Goal: Answer question/provide support: Share knowledge or assist other users

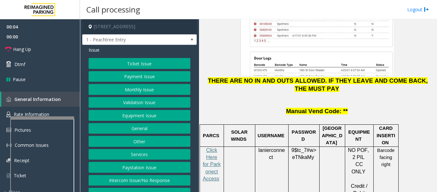
scroll to position [928, 0]
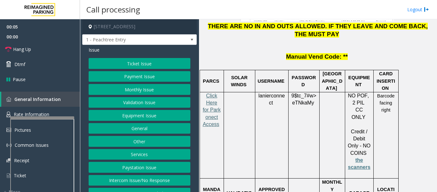
click at [215, 93] on span "Click Here for Parkonect Access" at bounding box center [212, 110] width 18 height 34
drag, startPoint x: 139, startPoint y: 185, endPoint x: 154, endPoint y: 183, distance: 14.8
click at [139, 185] on button "Intercom Issue/No Response" at bounding box center [140, 180] width 102 height 11
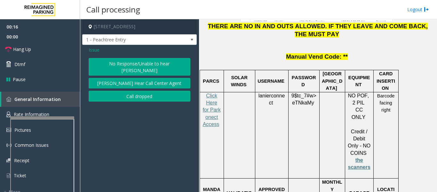
click at [146, 64] on button "No Response/Unable to hear [PERSON_NAME]" at bounding box center [140, 67] width 102 height 18
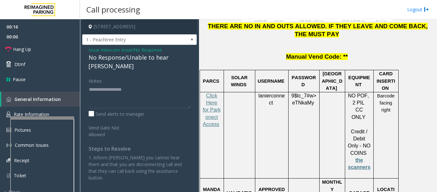
click at [144, 60] on div "No Response/Unable to hear [PERSON_NAME]" at bounding box center [140, 61] width 102 height 17
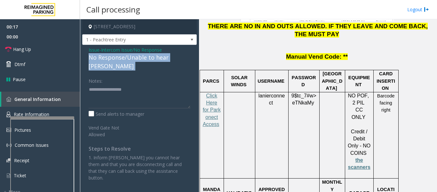
click at [144, 60] on div "No Response/Unable to hear [PERSON_NAME]" at bounding box center [140, 61] width 102 height 17
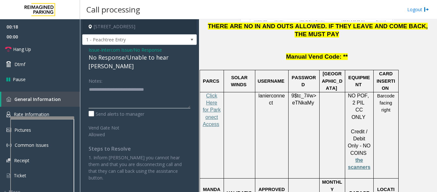
type textarea "**********"
click at [173, 75] on div "Notes:" at bounding box center [140, 91] width 102 height 33
click at [43, 46] on link "Hang Up" at bounding box center [40, 49] width 80 height 15
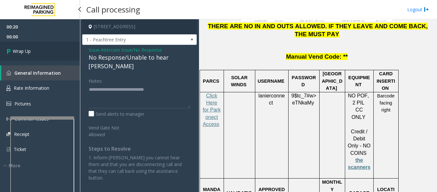
click at [35, 48] on link "Wrap Up" at bounding box center [40, 51] width 80 height 19
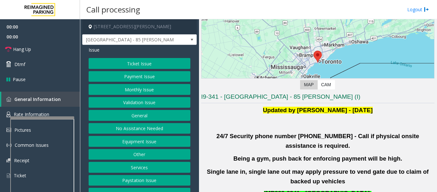
scroll to position [160, 0]
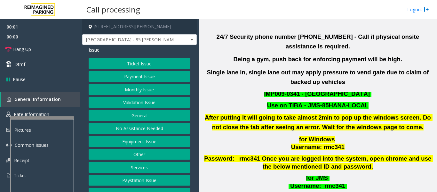
click at [146, 101] on button "Validation Issue" at bounding box center [140, 102] width 102 height 11
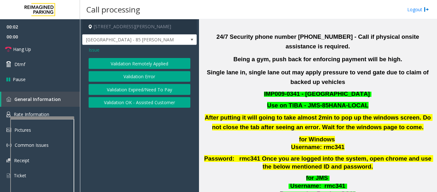
click at [165, 80] on button "Validation Error" at bounding box center [140, 76] width 102 height 11
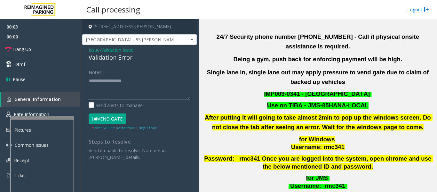
click at [94, 57] on div "Validation Error" at bounding box center [140, 57] width 102 height 9
copy div "Validation Error"
click at [117, 82] on textarea at bounding box center [140, 88] width 102 height 24
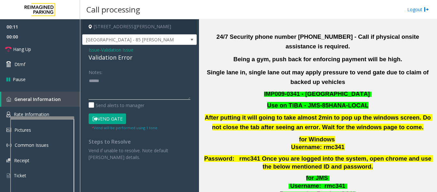
paste textarea "**********"
click at [147, 82] on textarea at bounding box center [140, 88] width 102 height 24
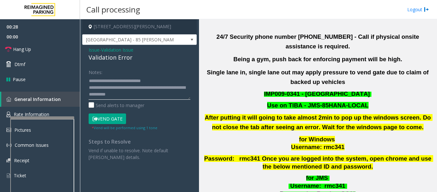
click at [165, 95] on textarea at bounding box center [140, 88] width 102 height 24
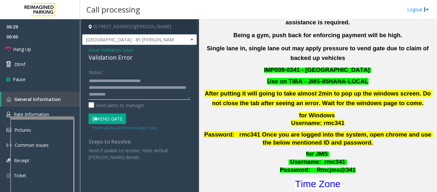
scroll to position [320, 0]
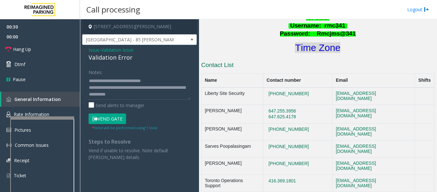
click at [303, 42] on font "Time Zone" at bounding box center [317, 47] width 45 height 11
click at [148, 96] on textarea at bounding box center [140, 88] width 102 height 24
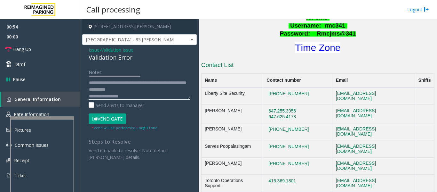
click at [112, 96] on textarea at bounding box center [140, 88] width 102 height 24
click at [113, 95] on textarea at bounding box center [140, 88] width 102 height 24
click at [157, 93] on textarea at bounding box center [140, 88] width 102 height 24
click at [146, 85] on textarea at bounding box center [140, 88] width 102 height 24
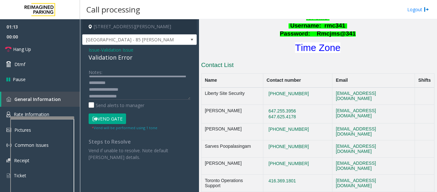
click at [110, 122] on button "Vend Gate" at bounding box center [107, 118] width 37 height 11
click at [155, 85] on textarea at bounding box center [140, 88] width 102 height 24
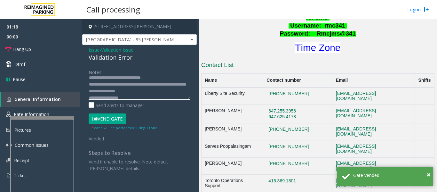
scroll to position [0, 0]
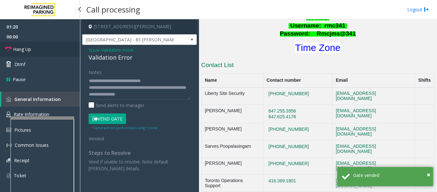
click at [41, 46] on link "Hang Up" at bounding box center [40, 49] width 80 height 15
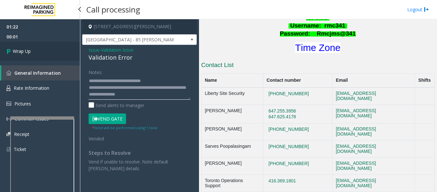
type textarea "**********"
click at [34, 52] on link "Wrap Up" at bounding box center [40, 51] width 80 height 19
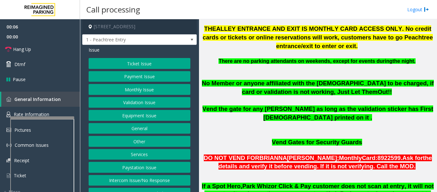
scroll to position [15, 0]
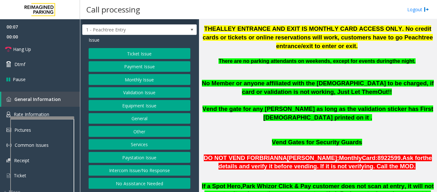
click at [157, 171] on button "Intercom Issue/No Response" at bounding box center [140, 170] width 102 height 11
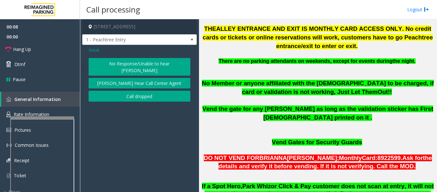
scroll to position [0, 0]
click at [141, 63] on button "No Response/Unable to hear [PERSON_NAME]" at bounding box center [140, 67] width 102 height 18
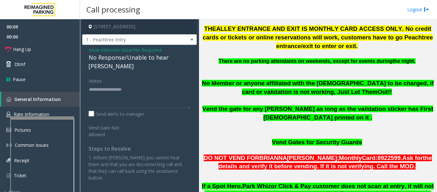
click at [141, 60] on div "No Response/Unable to hear [PERSON_NAME]" at bounding box center [140, 61] width 102 height 17
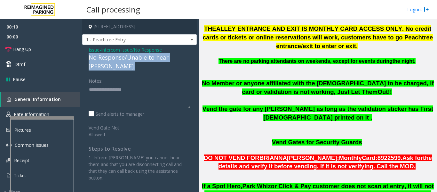
click at [141, 60] on div "No Response/Unable to hear [PERSON_NAME]" at bounding box center [140, 61] width 102 height 17
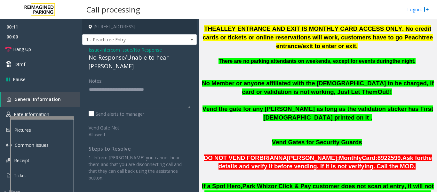
click at [176, 84] on textarea at bounding box center [140, 96] width 102 height 24
type textarea "**********"
click at [16, 51] on span "Hang Up" at bounding box center [22, 49] width 18 height 7
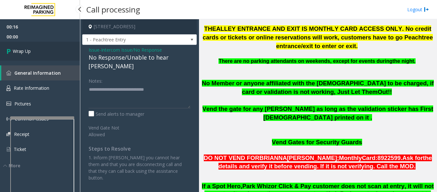
click at [30, 53] on span "Wrap Up" at bounding box center [22, 51] width 18 height 7
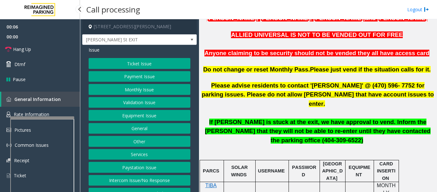
scroll to position [160, 0]
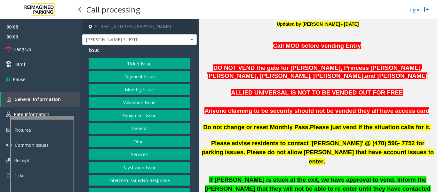
click at [156, 91] on button "Monthly Issue" at bounding box center [140, 89] width 102 height 11
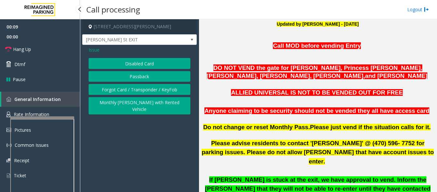
click at [158, 61] on button "Disabled Card" at bounding box center [140, 63] width 102 height 11
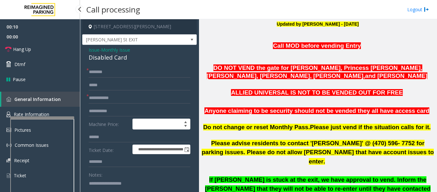
click at [112, 59] on div "Disabled Card" at bounding box center [140, 57] width 102 height 9
copy div "Disabled Card"
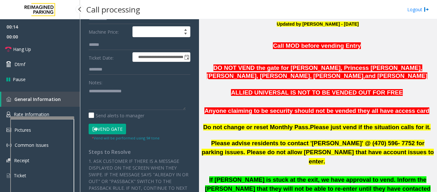
scroll to position [96, 0]
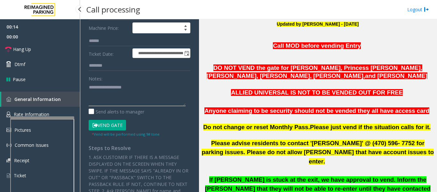
click at [143, 100] on textarea at bounding box center [137, 94] width 97 height 24
paste textarea "**********"
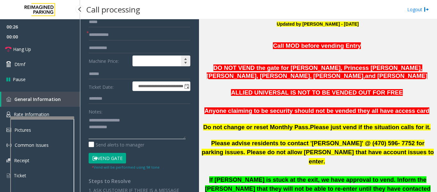
scroll to position [32, 0]
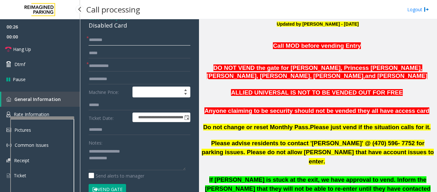
click at [117, 39] on input "text" at bounding box center [140, 40] width 102 height 11
click at [118, 64] on input "text" at bounding box center [140, 65] width 102 height 11
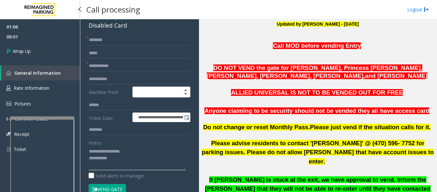
click at [134, 163] on textarea at bounding box center [137, 158] width 97 height 24
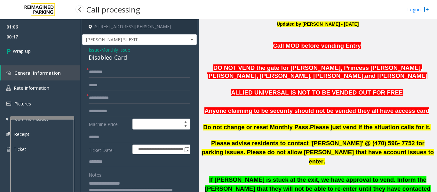
type textarea "**********"
click at [146, 70] on input "text" at bounding box center [140, 72] width 102 height 11
type input "**"
click at [139, 100] on input "text" at bounding box center [140, 97] width 102 height 11
type input "**"
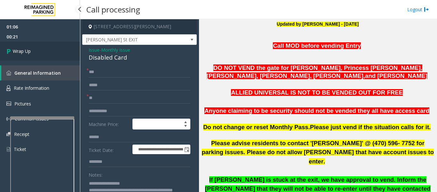
click at [76, 45] on link "Wrap Up" at bounding box center [40, 51] width 80 height 19
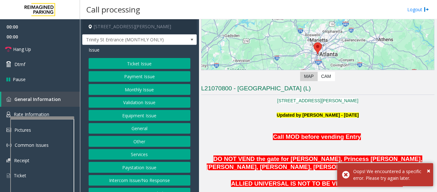
scroll to position [128, 0]
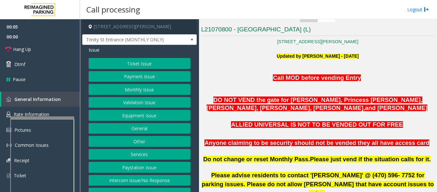
click at [111, 178] on button "Intercom Issue/No Response" at bounding box center [140, 180] width 102 height 11
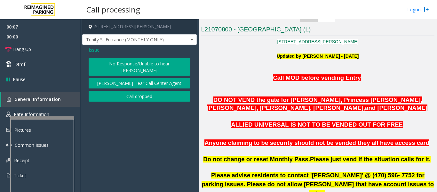
click at [121, 65] on button "No Response/Unable to hear [PERSON_NAME]" at bounding box center [140, 67] width 102 height 18
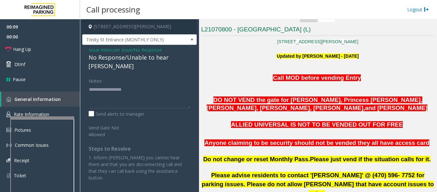
click at [165, 58] on div "No Response/Unable to hear [PERSON_NAME]" at bounding box center [140, 61] width 102 height 17
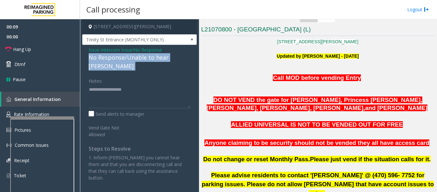
click at [165, 58] on div "No Response/Unable to hear [PERSON_NAME]" at bounding box center [140, 61] width 102 height 17
click at [94, 53] on div "No Response/Unable to hear [PERSON_NAME]" at bounding box center [140, 61] width 102 height 17
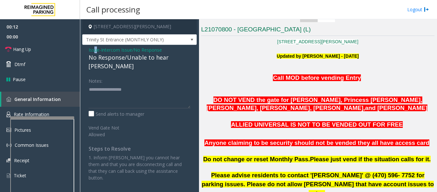
click at [96, 51] on span "Issue" at bounding box center [94, 49] width 11 height 7
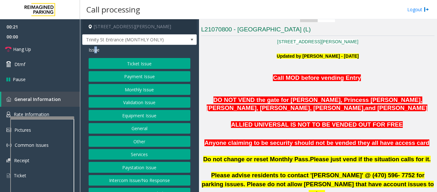
click at [137, 176] on button "Intercom Issue/No Response" at bounding box center [140, 180] width 102 height 11
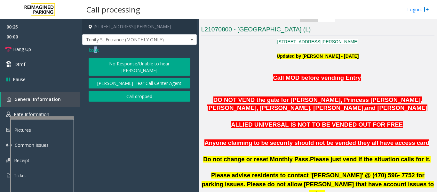
click at [148, 66] on button "No Response/Unable to hear [PERSON_NAME]" at bounding box center [140, 67] width 102 height 18
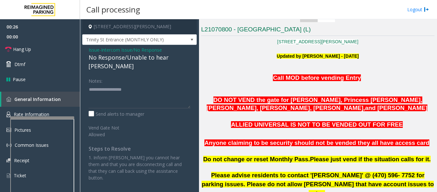
click at [159, 57] on div "No Response/Unable to hear [PERSON_NAME]" at bounding box center [140, 61] width 102 height 17
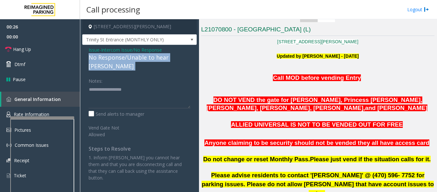
click at [159, 57] on div "No Response/Unable to hear [PERSON_NAME]" at bounding box center [140, 61] width 102 height 17
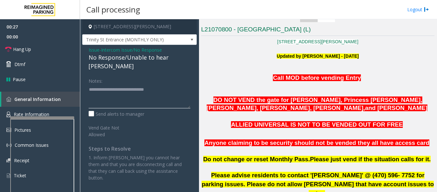
click at [175, 86] on textarea at bounding box center [140, 96] width 102 height 24
type textarea "**********"
click at [10, 45] on link "Hang Up" at bounding box center [40, 49] width 80 height 15
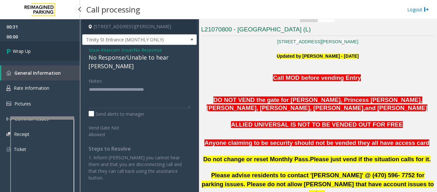
click at [33, 56] on link "Wrap Up" at bounding box center [40, 51] width 80 height 19
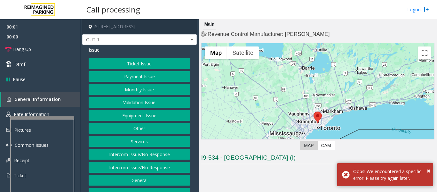
scroll to position [160, 0]
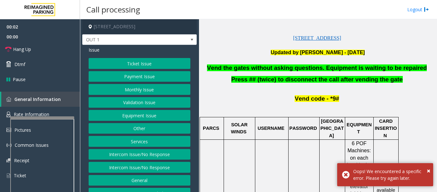
click at [136, 116] on button "Equipment Issue" at bounding box center [140, 115] width 102 height 11
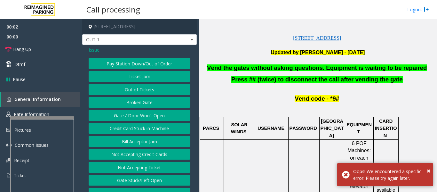
click at [136, 116] on button "Gate / Door Won't Open" at bounding box center [140, 115] width 102 height 11
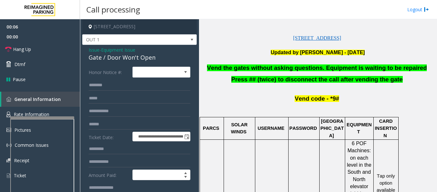
click at [137, 58] on div "Gate / Door Won't Open" at bounding box center [140, 57] width 102 height 9
click at [137, 60] on div "Gate / Door Won't Open" at bounding box center [140, 57] width 102 height 9
click at [138, 59] on div "Gate / Door Won't Open" at bounding box center [140, 57] width 102 height 9
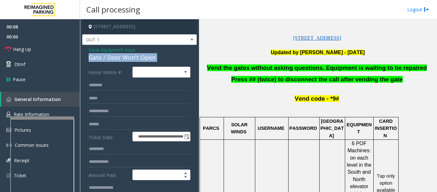
click at [138, 59] on div "Gate / Door Won't Open" at bounding box center [140, 57] width 102 height 9
copy div "Gate / Door Won't Open"
click at [5, 50] on icon at bounding box center [8, 49] width 6 height 6
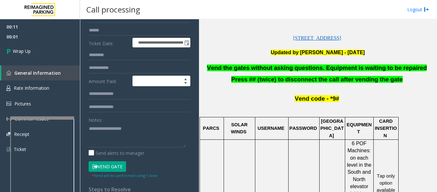
scroll to position [128, 0]
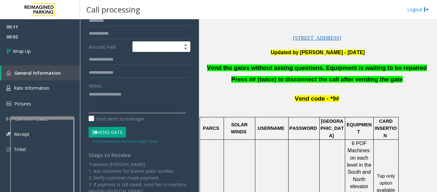
click at [125, 102] on textarea at bounding box center [137, 101] width 97 height 24
paste textarea "**********"
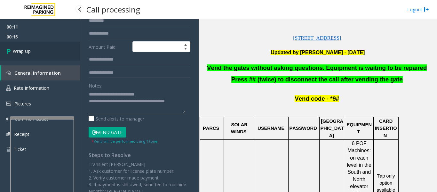
type textarea "**********"
click at [40, 53] on link "Wrap Up" at bounding box center [40, 51] width 80 height 19
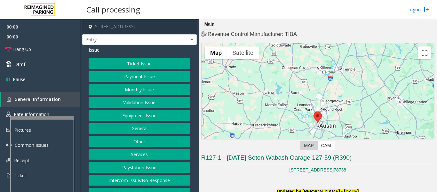
scroll to position [96, 0]
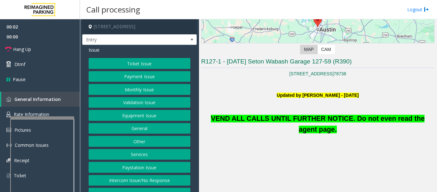
click at [141, 116] on button "Equipment Issue" at bounding box center [140, 115] width 102 height 11
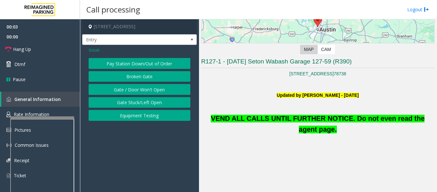
click at [144, 85] on button "Gate / Door Won't Open" at bounding box center [140, 89] width 102 height 11
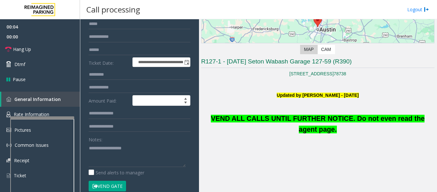
scroll to position [128, 0]
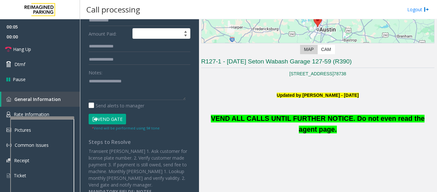
click at [116, 116] on button "Vend Gate" at bounding box center [107, 119] width 37 height 11
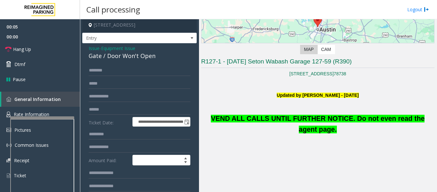
scroll to position [0, 0]
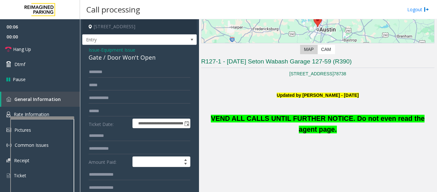
click at [122, 56] on div "Gate / Door Won't Open" at bounding box center [140, 57] width 102 height 9
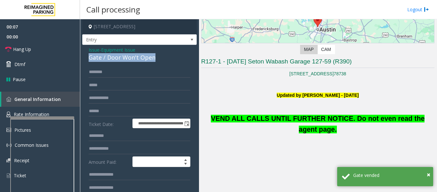
copy div "Gate / Door Won't Open"
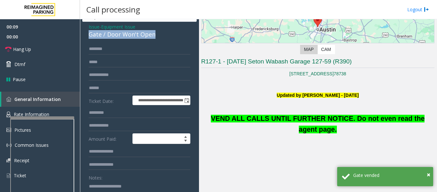
scroll to position [96, 0]
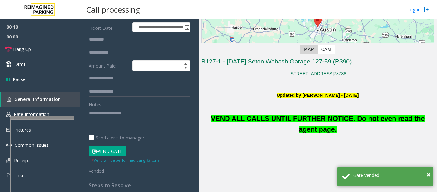
click at [116, 117] on textarea at bounding box center [137, 120] width 97 height 24
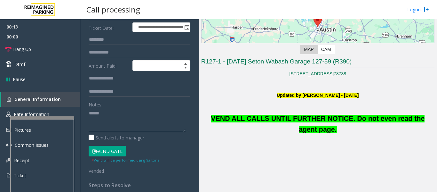
paste textarea "**********"
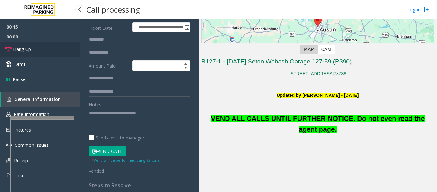
click at [51, 55] on link "Hang Up" at bounding box center [40, 49] width 80 height 15
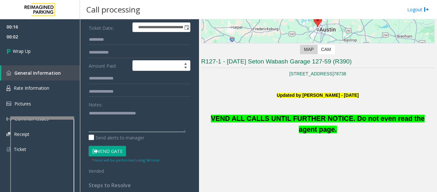
click at [104, 127] on textarea at bounding box center [137, 120] width 97 height 24
type textarea "**********"
click at [63, 66] on link "General Information" at bounding box center [40, 72] width 79 height 15
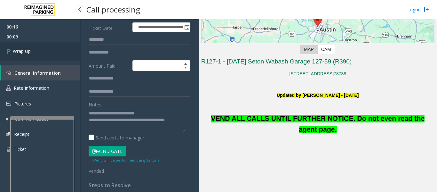
click at [60, 54] on link "Wrap Up" at bounding box center [40, 51] width 80 height 19
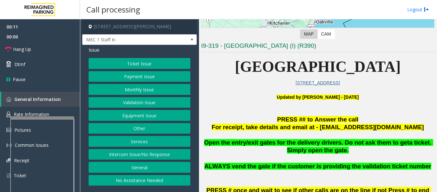
scroll to position [128, 0]
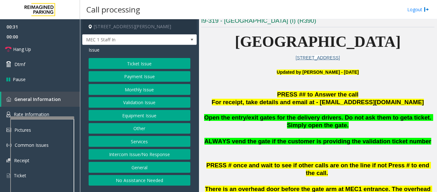
click at [146, 154] on button "Intercom Issue/No Response" at bounding box center [140, 154] width 102 height 11
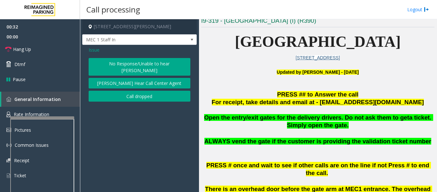
click at [182, 60] on button "No Response/Unable to hear [PERSON_NAME]" at bounding box center [140, 67] width 102 height 18
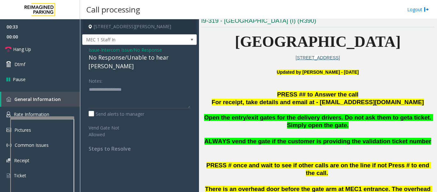
click at [136, 57] on div "No Response/Unable to hear [PERSON_NAME]" at bounding box center [140, 61] width 102 height 17
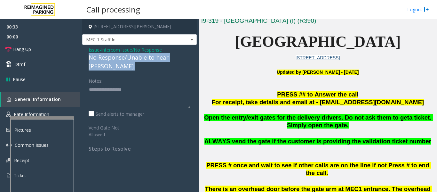
click at [136, 57] on div "No Response/Unable to hear [PERSON_NAME]" at bounding box center [140, 61] width 102 height 17
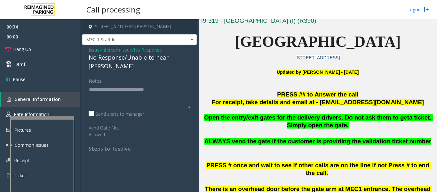
click at [185, 84] on textarea at bounding box center [140, 96] width 102 height 24
type textarea "**********"
click at [21, 53] on link "Hang Up" at bounding box center [40, 49] width 80 height 15
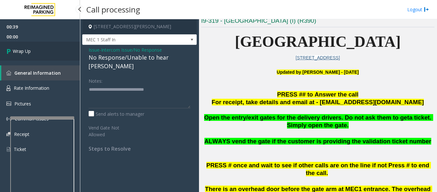
click at [52, 51] on link "Wrap Up" at bounding box center [40, 51] width 80 height 19
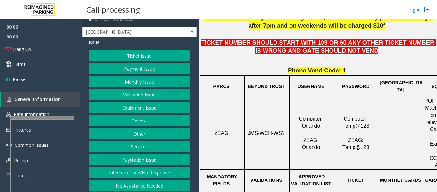
scroll to position [10, 0]
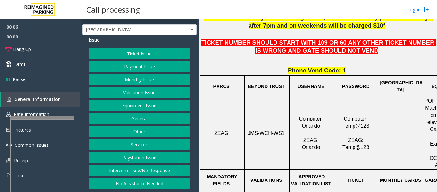
click at [157, 168] on button "Intercom Issue/No Response" at bounding box center [140, 170] width 102 height 11
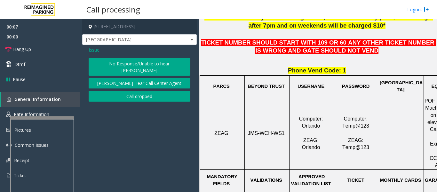
click at [152, 65] on button "No Response/Unable to hear [PERSON_NAME]" at bounding box center [140, 67] width 102 height 18
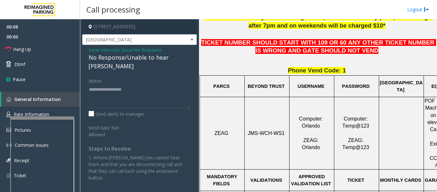
click at [169, 59] on div "No Response/Unable to hear [PERSON_NAME]" at bounding box center [140, 61] width 102 height 17
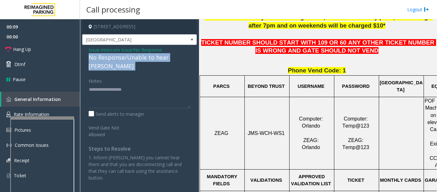
click at [169, 59] on div "No Response/Unable to hear [PERSON_NAME]" at bounding box center [140, 61] width 102 height 17
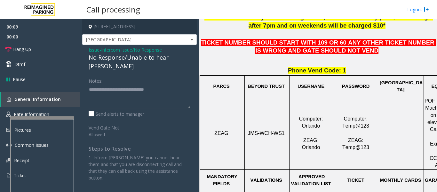
click at [186, 84] on textarea at bounding box center [140, 96] width 102 height 24
type textarea "**********"
click at [23, 48] on span "Hang Up" at bounding box center [22, 49] width 18 height 7
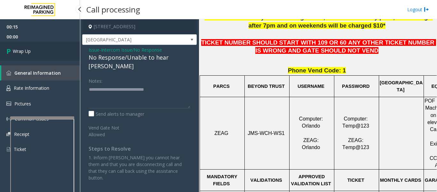
click at [23, 48] on span "Wrap Up" at bounding box center [22, 51] width 18 height 7
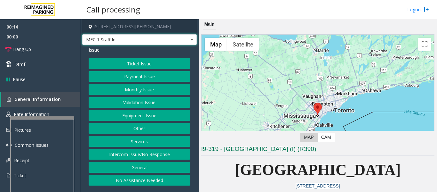
click at [188, 43] on span at bounding box center [192, 40] width 9 height 10
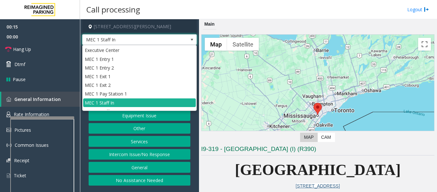
click at [188, 44] on span at bounding box center [192, 40] width 9 height 10
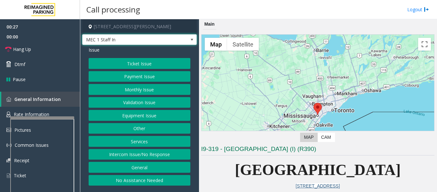
click at [162, 89] on button "Monthly Issue" at bounding box center [140, 89] width 102 height 11
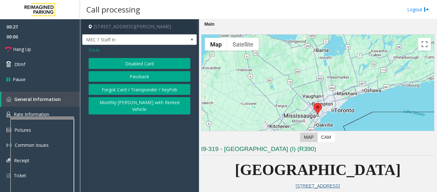
click at [146, 66] on button "Disabled Card" at bounding box center [140, 63] width 102 height 11
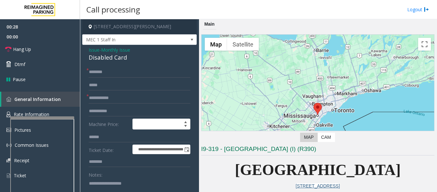
click at [104, 59] on div "Disabled Card" at bounding box center [140, 57] width 102 height 9
click at [107, 59] on div "Disabled Card" at bounding box center [140, 57] width 102 height 9
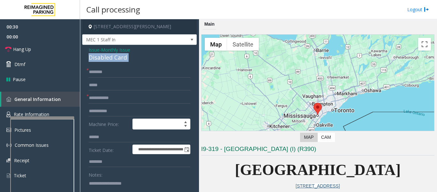
click at [107, 59] on div "Disabled Card" at bounding box center [140, 57] width 102 height 9
copy div "Disabled Card"
click at [120, 186] on textarea at bounding box center [137, 190] width 97 height 24
click at [97, 67] on input "text" at bounding box center [140, 72] width 102 height 11
type input "*"
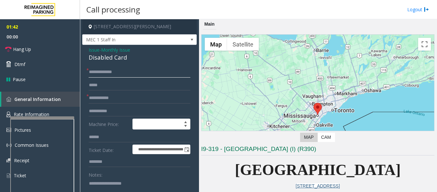
drag, startPoint x: 113, startPoint y: 76, endPoint x: 102, endPoint y: 75, distance: 11.6
click at [102, 75] on input "**********" at bounding box center [140, 72] width 102 height 11
type input "******"
click at [112, 96] on input "text" at bounding box center [140, 97] width 102 height 11
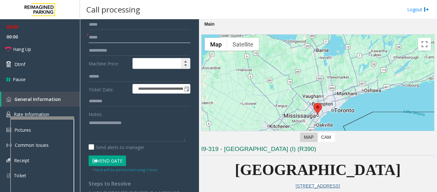
scroll to position [128, 0]
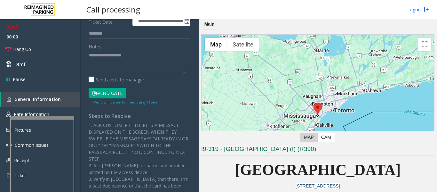
type input "*****"
click at [113, 92] on button "Vend Gate" at bounding box center [107, 93] width 37 height 11
click at [113, 67] on textarea at bounding box center [137, 62] width 97 height 24
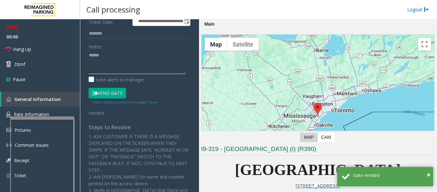
paste textarea "**********"
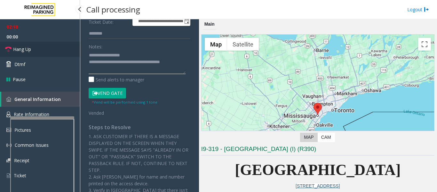
type textarea "**********"
click at [40, 45] on link "Hang Up" at bounding box center [40, 49] width 80 height 15
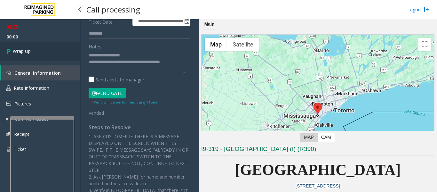
click at [26, 50] on span "Wrap Up" at bounding box center [22, 51] width 18 height 7
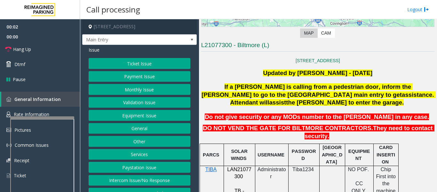
scroll to position [128, 0]
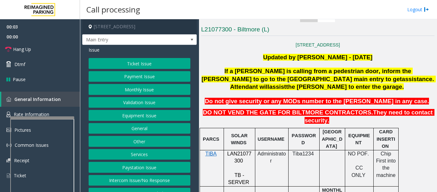
click at [243, 151] on span "LAN21077300" at bounding box center [239, 157] width 24 height 12
copy p "LAN21077300"
click at [132, 82] on button "Payment Issue" at bounding box center [140, 76] width 102 height 11
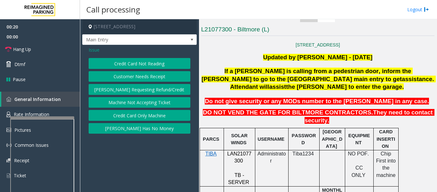
click at [93, 53] on span "Issue" at bounding box center [94, 49] width 11 height 7
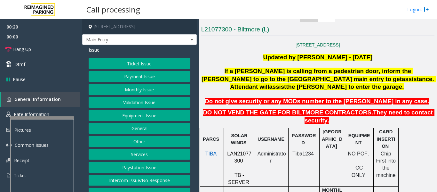
click at [130, 95] on button "Monthly Issue" at bounding box center [140, 89] width 102 height 11
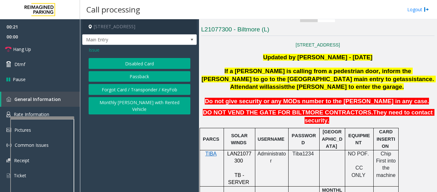
click at [144, 68] on button "Disabled Card" at bounding box center [140, 63] width 102 height 11
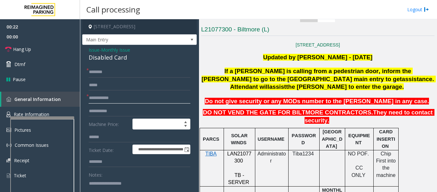
click at [116, 102] on input "text" at bounding box center [140, 97] width 102 height 11
type input "****"
click at [104, 62] on div "Disabled Card" at bounding box center [140, 57] width 102 height 9
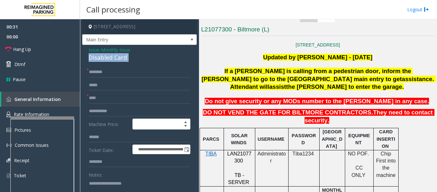
copy div "Disabled Card"
drag, startPoint x: 119, startPoint y: 182, endPoint x: 117, endPoint y: 187, distance: 5.4
click at [118, 184] on div "Notes:" at bounding box center [140, 185] width 102 height 33
click at [117, 187] on textarea at bounding box center [137, 190] width 97 height 24
paste textarea "**********"
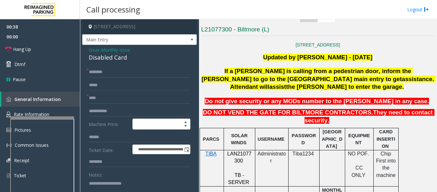
scroll to position [7, 0]
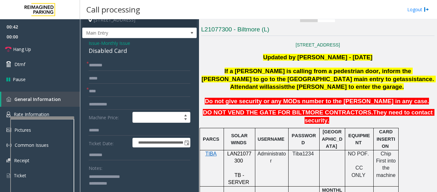
type textarea "**********"
click at [95, 70] on input "text" at bounding box center [140, 65] width 102 height 11
click at [25, 56] on link "Hang Up" at bounding box center [40, 49] width 80 height 15
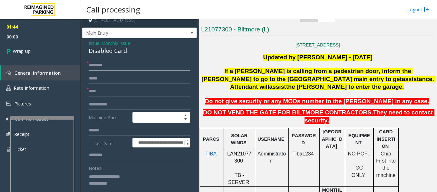
click at [107, 69] on input "text" at bounding box center [140, 65] width 102 height 11
type input "*"
type input "******"
click at [144, 188] on textarea at bounding box center [137, 183] width 97 height 24
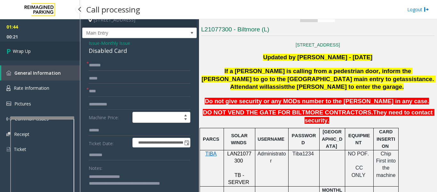
type textarea "**********"
click at [32, 52] on link "Wrap Up" at bounding box center [40, 51] width 80 height 19
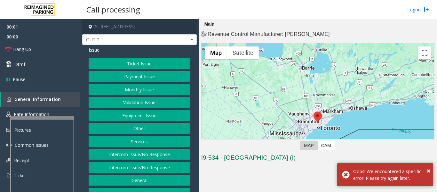
click at [132, 118] on button "Equipment Issue" at bounding box center [140, 115] width 102 height 11
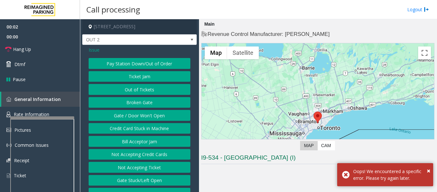
click at [133, 116] on button "Gate / Door Won't Open" at bounding box center [140, 115] width 102 height 11
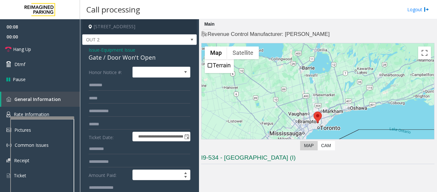
click at [149, 56] on div "Gate / Door Won't Open" at bounding box center [140, 57] width 102 height 9
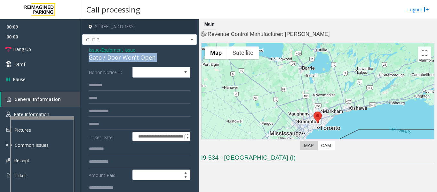
click at [149, 56] on div "Gate / Door Won't Open" at bounding box center [140, 57] width 102 height 9
copy div "Gate / Door Won't Open"
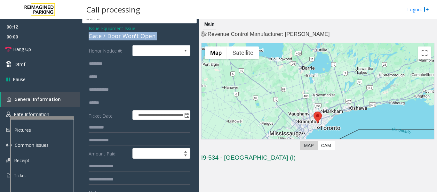
scroll to position [64, 0]
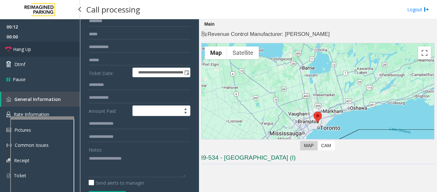
click at [33, 52] on link "Hang Up" at bounding box center [40, 49] width 80 height 15
click at [116, 166] on textarea at bounding box center [137, 165] width 97 height 24
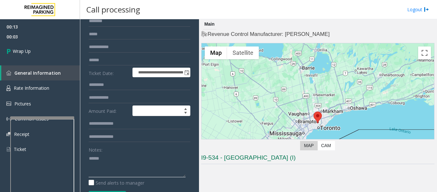
paste textarea "**********"
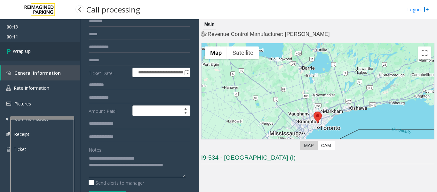
type textarea "**********"
click at [30, 55] on link "Wrap Up" at bounding box center [40, 51] width 80 height 19
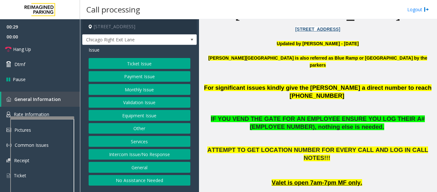
scroll to position [320, 0]
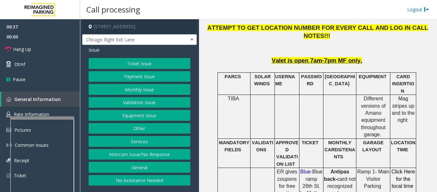
click at [133, 151] on button "Intercom Issue/No Response" at bounding box center [140, 154] width 102 height 11
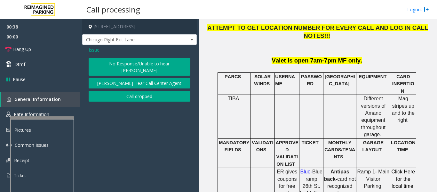
click at [130, 67] on button "No Response/Unable to hear [PERSON_NAME]" at bounding box center [140, 67] width 102 height 18
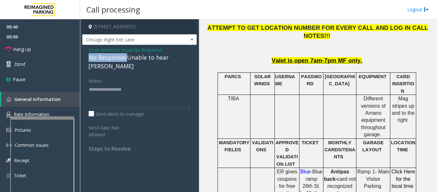
drag, startPoint x: 126, startPoint y: 59, endPoint x: 194, endPoint y: 53, distance: 68.7
click at [194, 53] on div "Issue - Intercom Issue/No Response No Response/Unable to hear parker Notes: Sen…" at bounding box center [139, 101] width 115 height 113
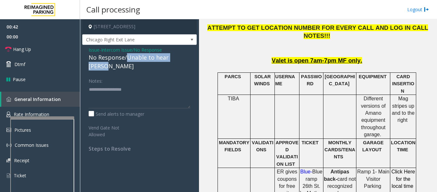
drag, startPoint x: 187, startPoint y: 56, endPoint x: 127, endPoint y: 60, distance: 59.6
click at [127, 60] on div "No Response/Unable to hear [PERSON_NAME]" at bounding box center [140, 61] width 102 height 17
click at [155, 84] on textarea at bounding box center [140, 96] width 102 height 24
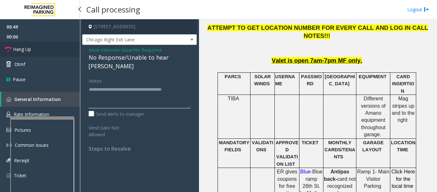
type textarea "**********"
click at [18, 46] on span "Hang Up" at bounding box center [22, 49] width 18 height 7
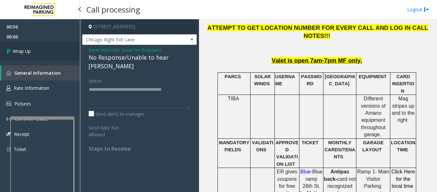
click at [9, 56] on link "Wrap Up" at bounding box center [40, 51] width 80 height 19
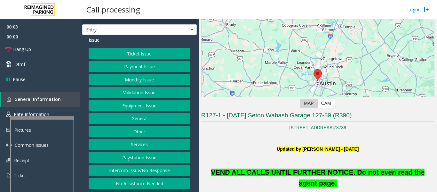
scroll to position [96, 0]
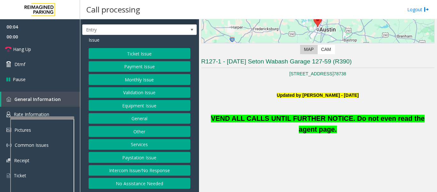
click at [132, 106] on button "Equipment Issue" at bounding box center [140, 105] width 102 height 11
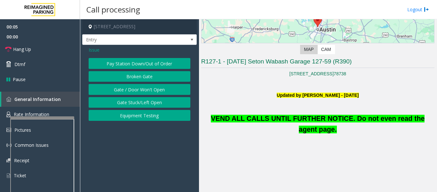
click at [138, 87] on button "Gate / Door Won't Open" at bounding box center [140, 89] width 102 height 11
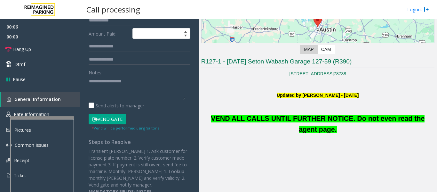
click at [122, 119] on button "Vend Gate" at bounding box center [107, 119] width 37 height 11
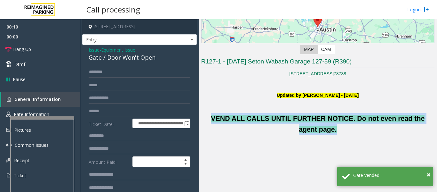
drag, startPoint x: 211, startPoint y: 119, endPoint x: 424, endPoint y: 121, distance: 213.1
click at [424, 121] on p "VEND ALL CALLS UNTIL FURTHER NOTICE. Do not even read the agent page." at bounding box center [317, 117] width 233 height 36
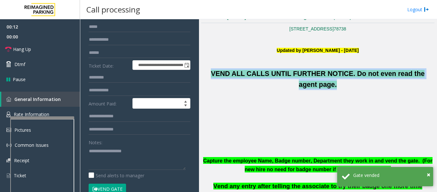
scroll to position [88, 0]
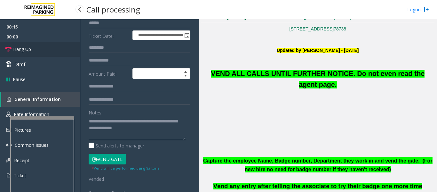
type textarea "**********"
click at [26, 48] on span "Hang Up" at bounding box center [22, 49] width 18 height 7
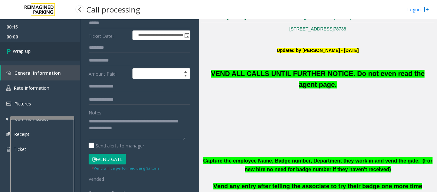
click at [29, 44] on link "Wrap Up" at bounding box center [40, 51] width 80 height 19
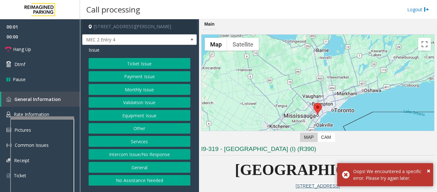
scroll to position [128, 0]
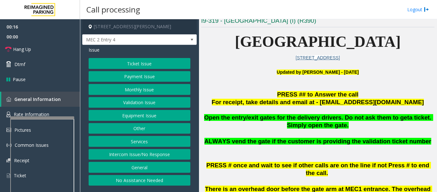
click at [153, 155] on button "Intercom Issue/No Response" at bounding box center [140, 154] width 102 height 11
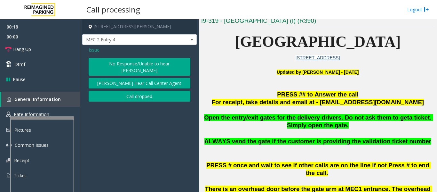
click at [161, 67] on button "No Response/Unable to hear [PERSON_NAME]" at bounding box center [140, 67] width 102 height 18
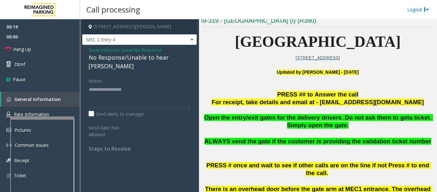
click at [167, 56] on div "No Response/Unable to hear [PERSON_NAME]" at bounding box center [140, 61] width 102 height 17
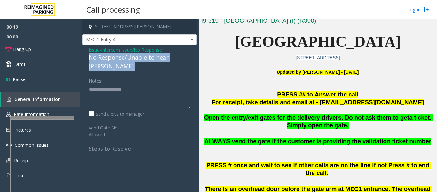
click at [167, 56] on div "No Response/Unable to hear [PERSON_NAME]" at bounding box center [140, 61] width 102 height 17
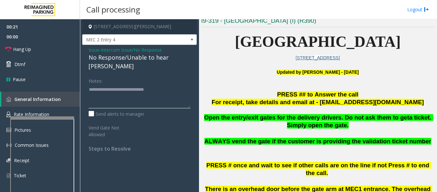
click at [178, 84] on textarea at bounding box center [140, 96] width 102 height 24
click at [183, 84] on textarea at bounding box center [140, 96] width 102 height 24
type textarea "**********"
click at [29, 50] on span "Hang Up" at bounding box center [22, 49] width 18 height 7
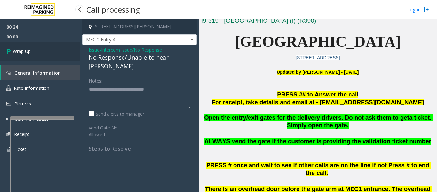
click at [61, 54] on link "Wrap Up" at bounding box center [40, 51] width 80 height 19
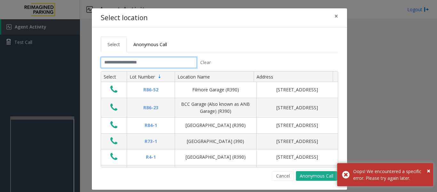
click at [180, 65] on input "text" at bounding box center [149, 62] width 96 height 11
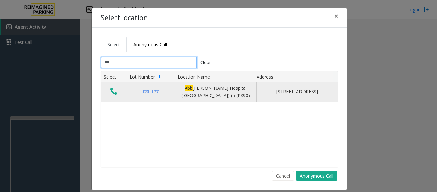
type input "***"
click at [113, 90] on icon "Data table" at bounding box center [113, 91] width 7 height 9
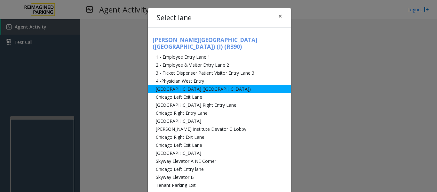
click at [208, 85] on li "[GEOGRAPHIC_DATA] ([GEOGRAPHIC_DATA])" at bounding box center [219, 89] width 143 height 8
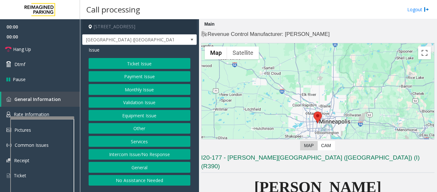
click at [178, 151] on button "Intercom Issue/No Response" at bounding box center [140, 154] width 102 height 11
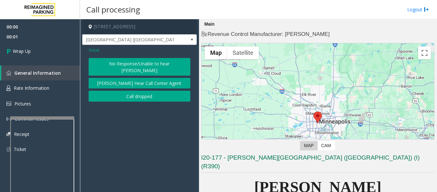
click at [153, 91] on button "Call dropped" at bounding box center [140, 96] width 102 height 11
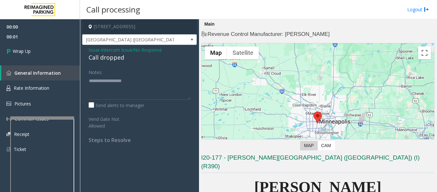
click at [102, 58] on div "Call dropped" at bounding box center [140, 57] width 102 height 9
type textarea "**********"
click at [59, 58] on link "Wrap Up" at bounding box center [40, 51] width 80 height 19
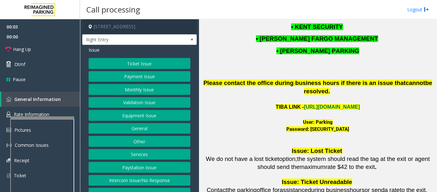
scroll to position [864, 0]
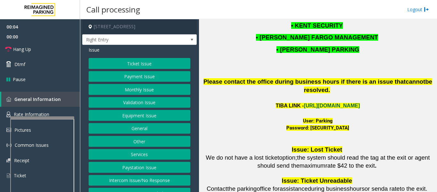
click at [332, 103] on link "https://wellsfargoctr-web.sp.tibaparking.net/" at bounding box center [332, 105] width 56 height 5
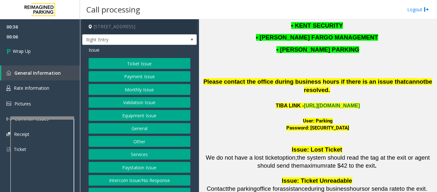
click at [156, 92] on button "Monthly Issue" at bounding box center [140, 89] width 102 height 11
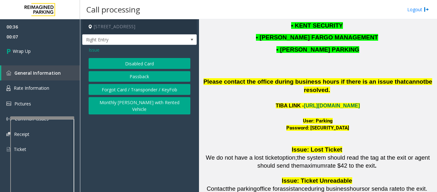
click at [149, 91] on button "Forgot Card / Transponder / KeyFob" at bounding box center [140, 89] width 102 height 11
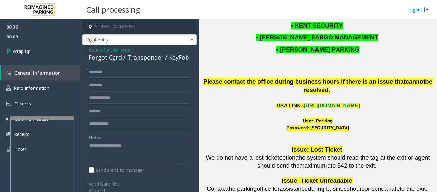
click at [126, 57] on div "Forgot Card / Transponder / KeyFob" at bounding box center [140, 57] width 102 height 9
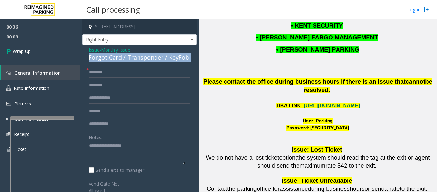
click at [126, 57] on div "Forgot Card / Transponder / KeyFob" at bounding box center [140, 57] width 102 height 9
copy div "Forgot Card / Transponder / KeyFob"
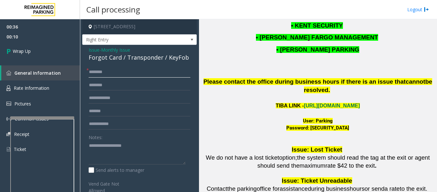
click at [121, 74] on input "text" at bounding box center [140, 72] width 102 height 11
type input "**"
click at [107, 157] on textarea at bounding box center [137, 152] width 97 height 24
paste textarea "**********"
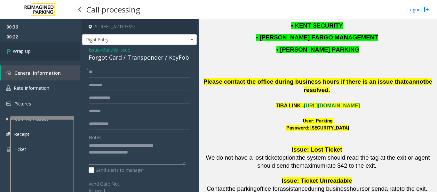
type textarea "**********"
click at [59, 49] on link "Wrap Up" at bounding box center [40, 51] width 80 height 19
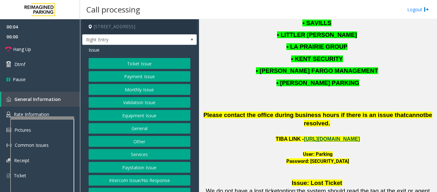
scroll to position [896, 0]
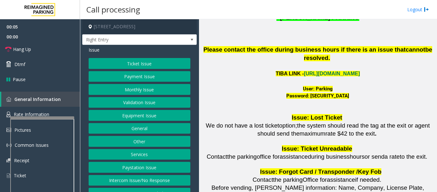
click at [330, 69] on p "TIBA LINK - https://wellsfargoctr-web.sp.tibaparking.net/" at bounding box center [317, 73] width 233 height 8
click at [329, 71] on link "https://wellsfargoctr-web.sp.tibaparking.net/" at bounding box center [332, 73] width 56 height 5
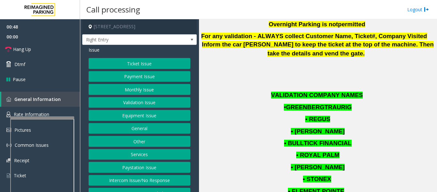
scroll to position [480, 0]
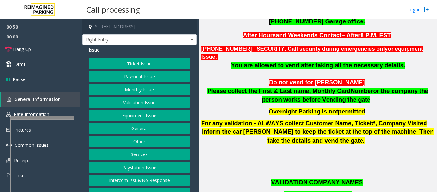
click at [114, 88] on button "Monthly Issue" at bounding box center [140, 89] width 102 height 11
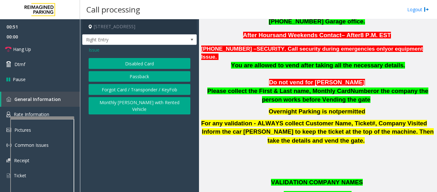
click at [139, 62] on button "Disabled Card" at bounding box center [140, 63] width 102 height 11
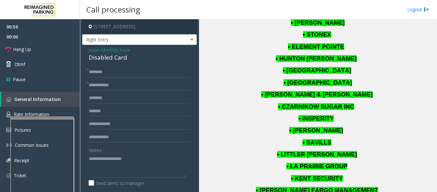
scroll to position [800, 0]
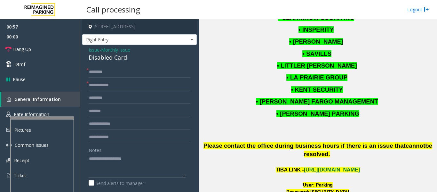
click at [327, 182] on font "User: Parking" at bounding box center [318, 185] width 30 height 6
drag, startPoint x: 304, startPoint y: 177, endPoint x: 359, endPoint y: 172, distance: 55.0
click at [359, 188] on div "Password: P@rking@21093100" at bounding box center [317, 191] width 233 height 7
click at [116, 72] on input "text" at bounding box center [140, 72] width 102 height 11
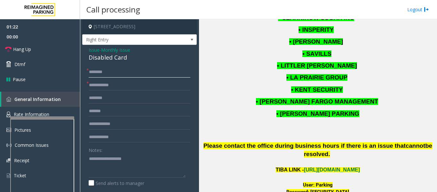
click at [129, 73] on input "text" at bounding box center [140, 72] width 102 height 11
click at [144, 73] on input "******" at bounding box center [140, 72] width 102 height 11
type input "**********"
click at [148, 86] on input "text" at bounding box center [140, 85] width 102 height 11
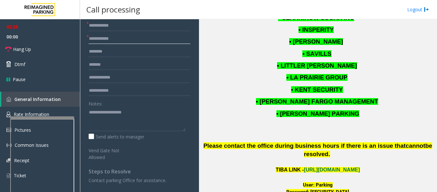
scroll to position [0, 0]
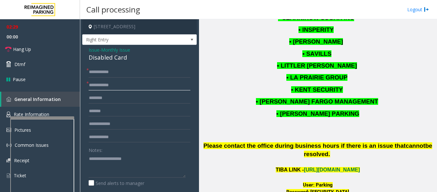
click at [109, 84] on input "text" at bounding box center [140, 85] width 102 height 11
type input "****"
click at [98, 52] on span "Issue" at bounding box center [94, 49] width 11 height 7
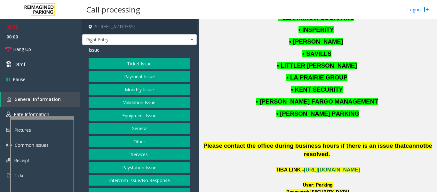
click at [111, 59] on button "Ticket Issue" at bounding box center [140, 63] width 102 height 11
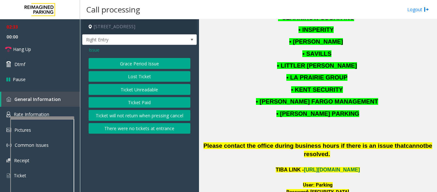
click at [125, 90] on button "Ticket Unreadable" at bounding box center [140, 89] width 102 height 11
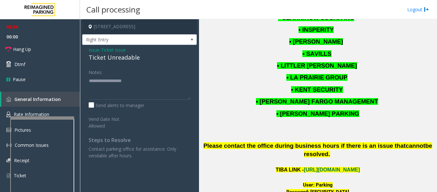
click at [94, 50] on span "Issue" at bounding box center [94, 49] width 11 height 7
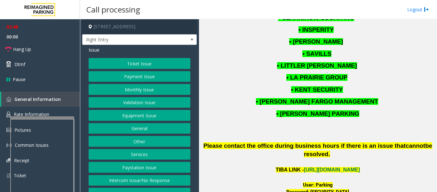
click at [140, 89] on button "Monthly Issue" at bounding box center [140, 89] width 102 height 11
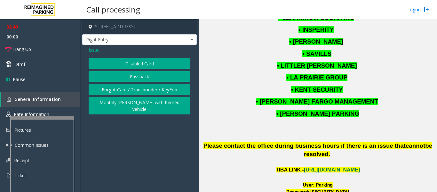
click at [164, 62] on button "Disabled Card" at bounding box center [140, 63] width 102 height 11
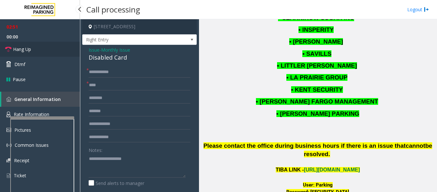
click at [3, 49] on link "Hang Up" at bounding box center [40, 49] width 80 height 15
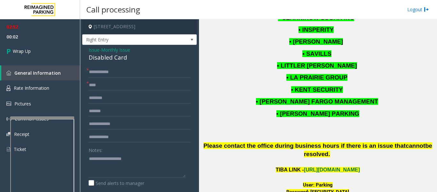
click at [99, 54] on div "Disabled Card" at bounding box center [140, 57] width 102 height 9
copy div "Disabled Card"
click at [118, 162] on textarea at bounding box center [137, 165] width 97 height 24
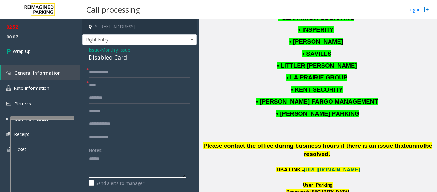
paste textarea "**********"
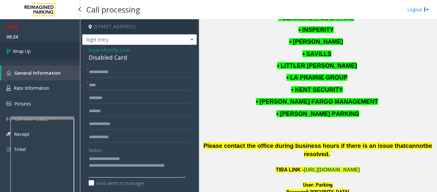
type textarea "**********"
click at [44, 53] on link "Wrap Up" at bounding box center [40, 51] width 80 height 19
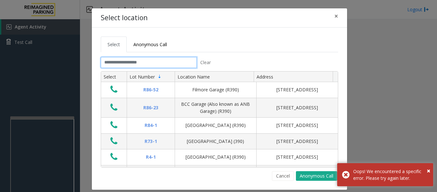
click at [177, 61] on input "text" at bounding box center [149, 62] width 96 height 11
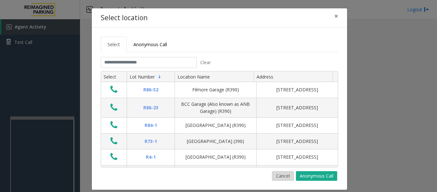
click at [276, 175] on button "Cancel" at bounding box center [283, 176] width 22 height 10
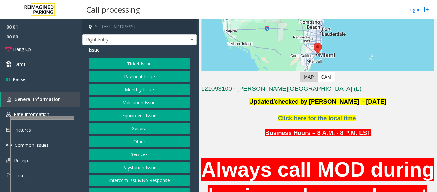
scroll to position [96, 0]
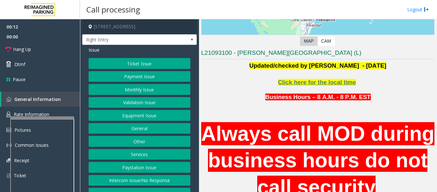
click at [115, 92] on button "Monthly Issue" at bounding box center [140, 89] width 102 height 11
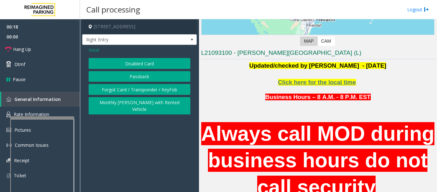
click at [162, 64] on button "Disabled Card" at bounding box center [140, 63] width 102 height 11
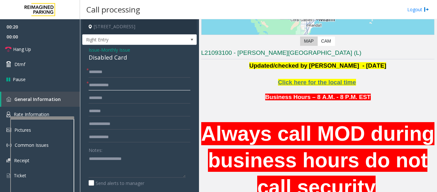
click at [119, 88] on input "text" at bounding box center [140, 85] width 102 height 11
click at [112, 60] on div "Disabled Card" at bounding box center [140, 57] width 102 height 9
drag, startPoint x: 120, startPoint y: 160, endPoint x: 120, endPoint y: 154, distance: 5.4
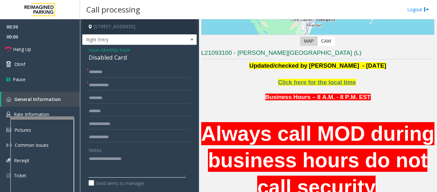
click at [120, 160] on textarea at bounding box center [137, 165] width 97 height 24
paste textarea "**********"
type textarea "**********"
click at [141, 82] on input "text" at bounding box center [140, 85] width 102 height 11
type input "**"
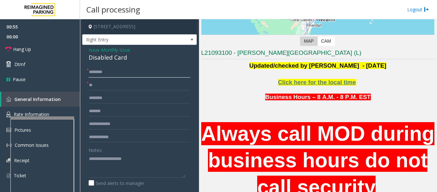
click at [127, 74] on input "text" at bounding box center [140, 72] width 102 height 11
click at [148, 73] on input "text" at bounding box center [140, 72] width 102 height 11
click at [102, 71] on input "**" at bounding box center [140, 72] width 102 height 11
type input "**********"
click at [102, 166] on textarea at bounding box center [137, 165] width 97 height 24
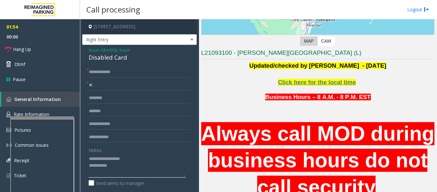
click at [139, 170] on textarea at bounding box center [137, 165] width 97 height 24
click at [126, 164] on textarea at bounding box center [137, 165] width 97 height 24
click at [38, 52] on link "Hang Up" at bounding box center [40, 49] width 80 height 15
click at [137, 172] on textarea at bounding box center [137, 165] width 97 height 24
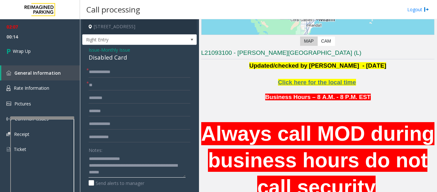
type textarea "**********"
drag, startPoint x: 126, startPoint y: 75, endPoint x: 93, endPoint y: 76, distance: 33.0
click at [93, 76] on input "**********" at bounding box center [140, 72] width 102 height 11
type input "**"
click at [47, 52] on link "Wrap Up" at bounding box center [40, 51] width 80 height 19
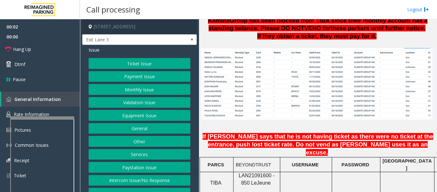
scroll to position [512, 0]
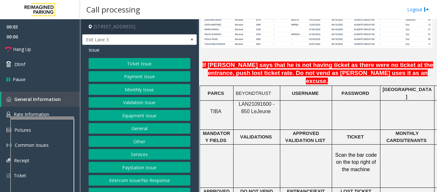
click at [256, 101] on span "LAN21091600 - 850 Le" at bounding box center [257, 107] width 36 height 12
click at [159, 91] on button "Monthly Issue" at bounding box center [140, 89] width 102 height 11
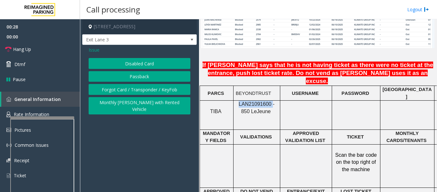
click at [154, 89] on button "Forgot Card / Transponder / KeyFob" at bounding box center [140, 89] width 102 height 11
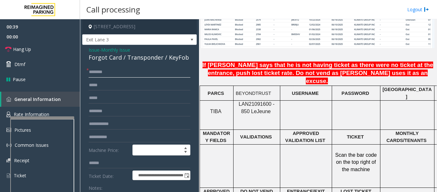
click at [103, 70] on input "text" at bounding box center [140, 72] width 102 height 11
type input "**********"
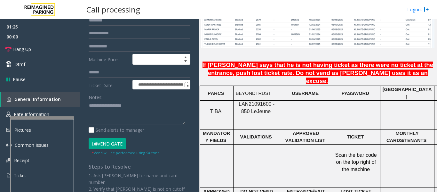
scroll to position [96, 0]
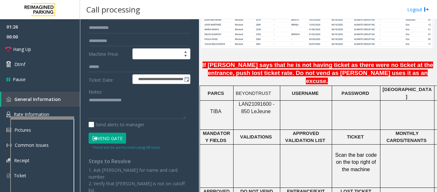
click at [98, 138] on button "Vend Gate" at bounding box center [107, 137] width 37 height 11
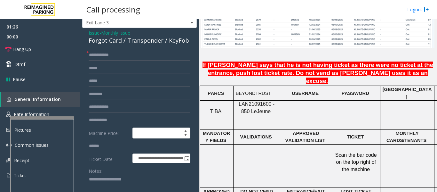
scroll to position [0, 0]
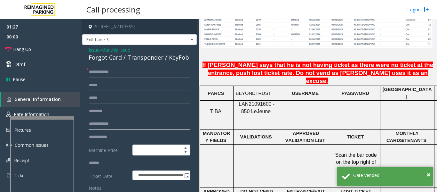
click at [105, 126] on input "text" at bounding box center [140, 123] width 102 height 11
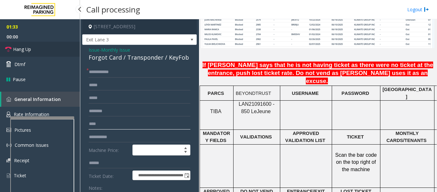
type input "****"
click at [27, 52] on span "Hang Up" at bounding box center [22, 49] width 18 height 7
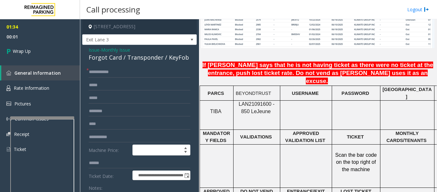
click at [123, 60] on div "Forgot Card / Transponder / KeyFob" at bounding box center [140, 57] width 102 height 9
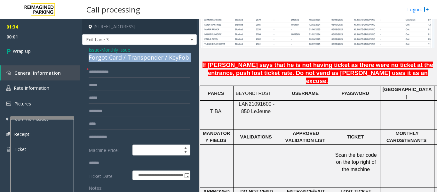
click at [123, 60] on div "Forgot Card / Transponder / KeyFob" at bounding box center [140, 57] width 102 height 9
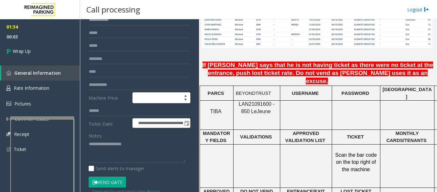
scroll to position [128, 0]
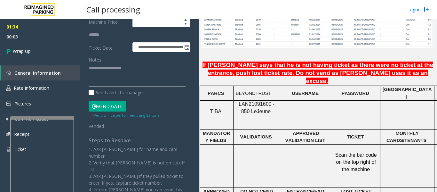
click at [122, 85] on textarea at bounding box center [137, 75] width 97 height 24
paste textarea "**********"
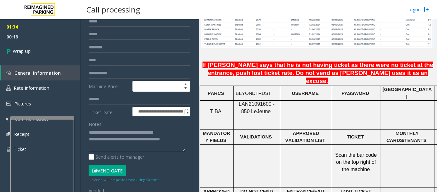
scroll to position [0, 0]
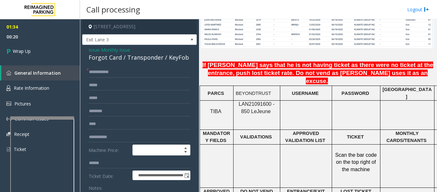
type textarea "**********"
click at [22, 56] on link "Wrap Up" at bounding box center [40, 51] width 80 height 19
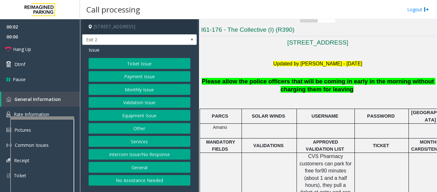
scroll to position [128, 0]
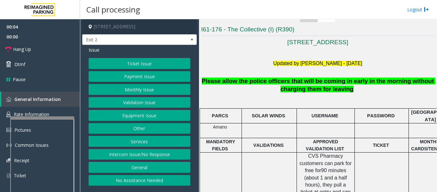
click at [155, 151] on button "Intercom Issue/No Response" at bounding box center [140, 154] width 102 height 11
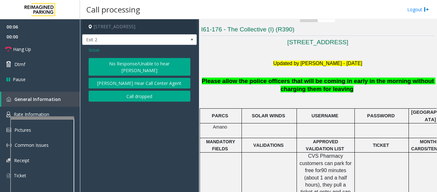
click at [143, 64] on button "No Response/Unable to hear [PERSON_NAME]" at bounding box center [140, 67] width 102 height 18
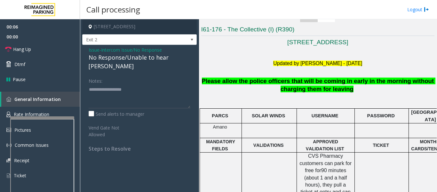
click at [164, 59] on div "No Response/Unable to hear [PERSON_NAME]" at bounding box center [140, 61] width 102 height 17
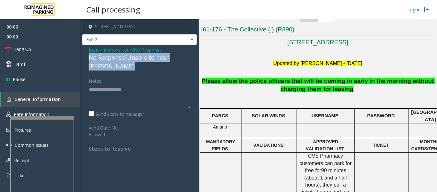
click at [164, 59] on div "No Response/Unable to hear [PERSON_NAME]" at bounding box center [140, 61] width 102 height 17
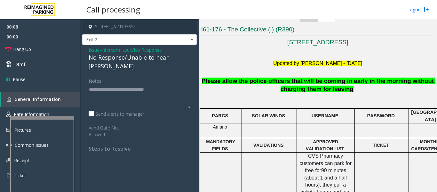
click at [167, 84] on textarea at bounding box center [140, 96] width 102 height 24
type textarea "**********"
click at [24, 50] on span "Hang Up" at bounding box center [22, 49] width 18 height 7
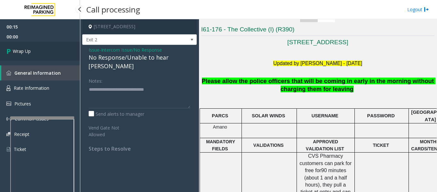
click at [12, 54] on icon at bounding box center [9, 51] width 6 height 11
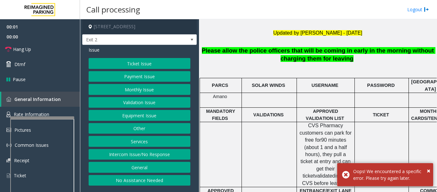
scroll to position [160, 0]
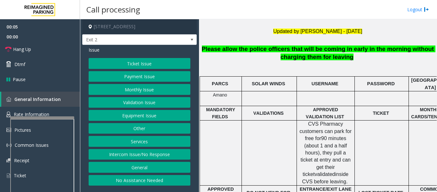
click at [185, 158] on button "Intercom Issue/No Response" at bounding box center [140, 154] width 102 height 11
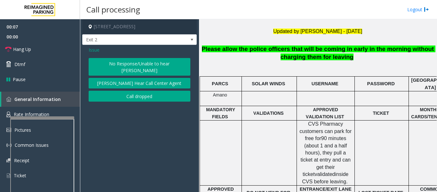
click at [134, 68] on button "No Response/Unable to hear [PERSON_NAME]" at bounding box center [140, 67] width 102 height 18
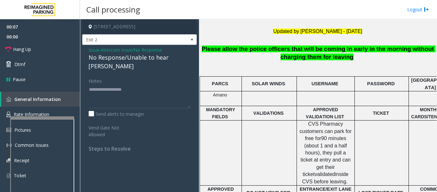
click at [142, 55] on div "No Response/Unable to hear [PERSON_NAME]" at bounding box center [140, 61] width 102 height 17
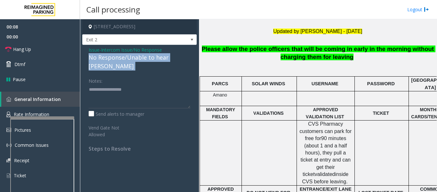
click at [142, 55] on div "No Response/Unable to hear [PERSON_NAME]" at bounding box center [140, 61] width 102 height 17
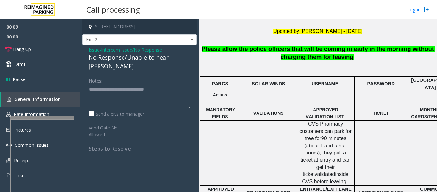
click at [173, 84] on textarea at bounding box center [140, 96] width 102 height 24
click at [173, 87] on textarea at bounding box center [140, 96] width 102 height 24
type textarea "**********"
click at [31, 51] on link "Hang Up" at bounding box center [40, 49] width 80 height 15
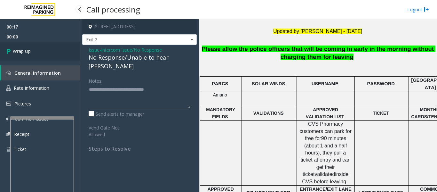
click at [23, 50] on span "Wrap Up" at bounding box center [22, 51] width 18 height 7
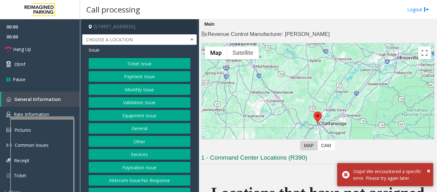
click at [145, 101] on button "Validation Issue" at bounding box center [140, 102] width 102 height 11
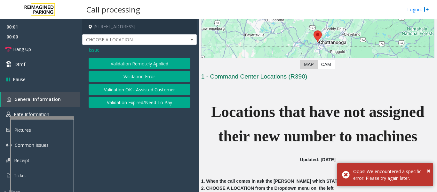
scroll to position [128, 0]
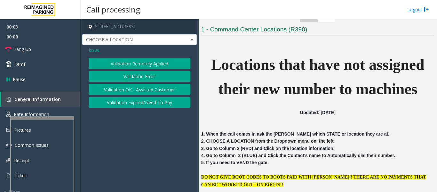
click at [94, 50] on span "Issue" at bounding box center [94, 49] width 11 height 7
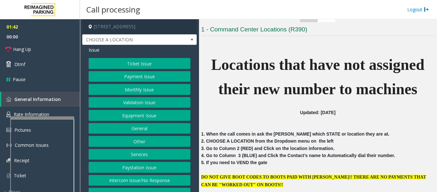
scroll to position [64, 0]
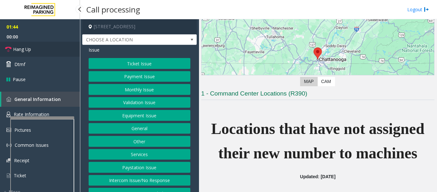
click at [27, 46] on span "Hang Up" at bounding box center [22, 49] width 18 height 7
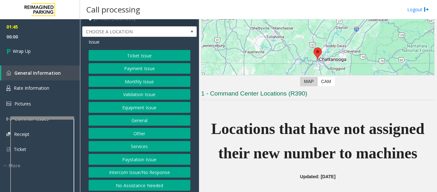
scroll to position [10, 0]
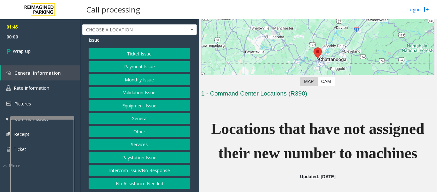
click at [156, 105] on button "Equipment Issue" at bounding box center [140, 105] width 102 height 11
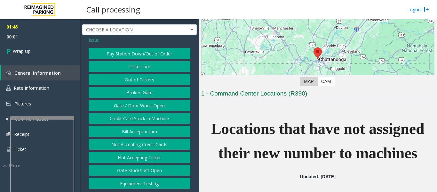
click at [150, 102] on button "Gate / Door Won't Open" at bounding box center [140, 105] width 102 height 11
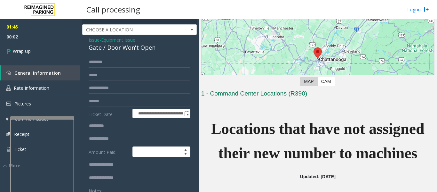
click at [105, 47] on div "Gate / Door Won't Open" at bounding box center [140, 47] width 102 height 9
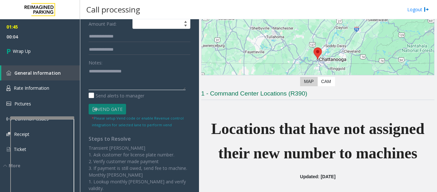
click at [106, 82] on textarea at bounding box center [137, 78] width 97 height 24
paste textarea "**********"
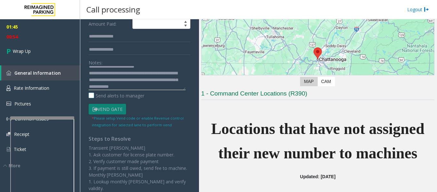
scroll to position [12, 0]
click at [122, 87] on textarea at bounding box center [137, 78] width 97 height 24
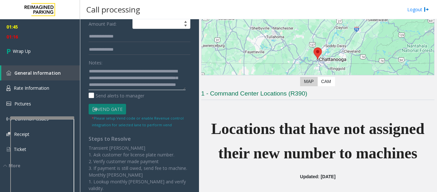
scroll to position [18, 0]
click at [141, 86] on textarea at bounding box center [137, 78] width 97 height 24
type textarea "**********"
click at [39, 60] on div "01:45 01:27 Wrap Up General Information Rate Information Pictures Common Issues…" at bounding box center [40, 93] width 80 height 149
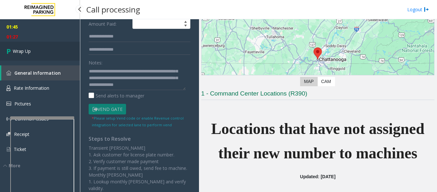
click at [42, 55] on link "Wrap Up" at bounding box center [40, 51] width 80 height 19
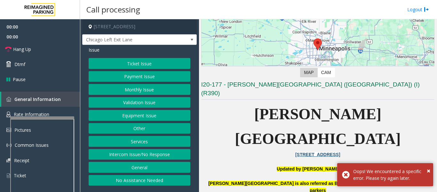
scroll to position [128, 0]
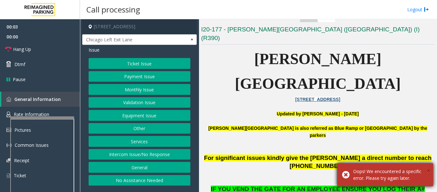
click at [428, 172] on span "×" at bounding box center [429, 170] width 4 height 9
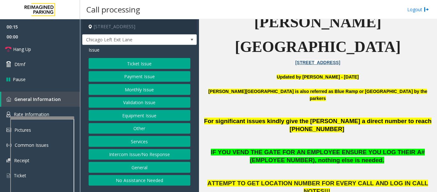
scroll to position [256, 0]
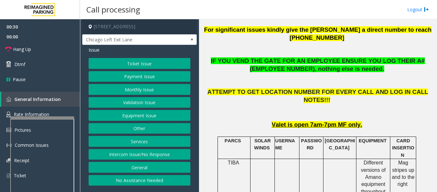
click at [162, 68] on button "Ticket Issue" at bounding box center [140, 63] width 102 height 11
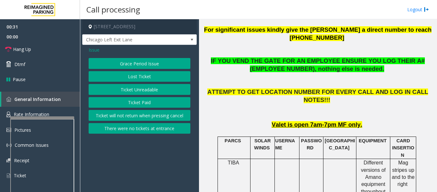
click at [150, 89] on button "Ticket Unreadable" at bounding box center [140, 89] width 102 height 11
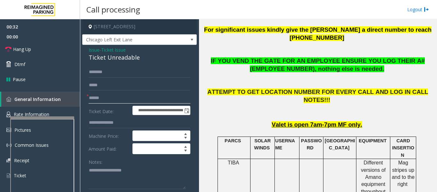
click at [121, 102] on input "text" at bounding box center [140, 97] width 102 height 11
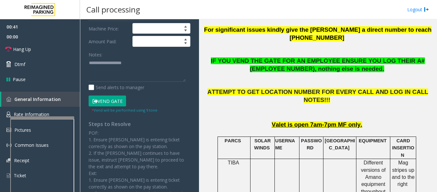
scroll to position [128, 0]
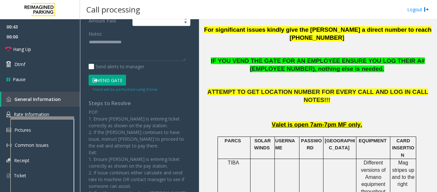
click at [112, 81] on button "Vend Gate" at bounding box center [107, 80] width 37 height 11
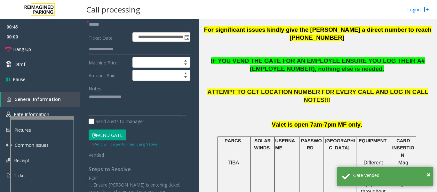
click at [109, 26] on input "text" at bounding box center [140, 24] width 102 height 11
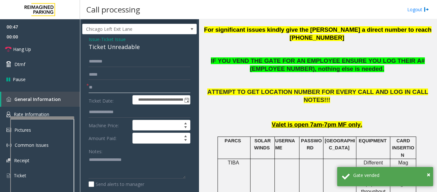
scroll to position [0, 0]
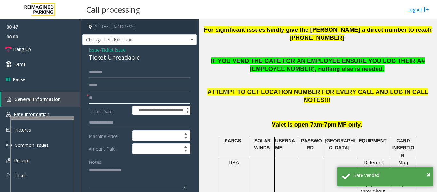
type input "**"
click at [107, 59] on div "Ticket Unreadable" at bounding box center [140, 57] width 102 height 9
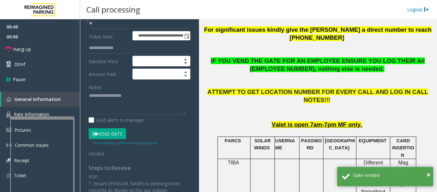
scroll to position [96, 0]
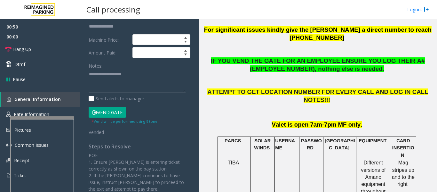
click at [102, 75] on textarea at bounding box center [137, 81] width 97 height 24
click at [16, 49] on span "Hang Up" at bounding box center [22, 49] width 18 height 7
click at [106, 80] on textarea at bounding box center [137, 81] width 97 height 24
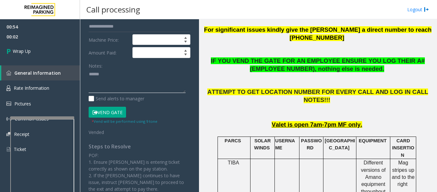
paste textarea "**********"
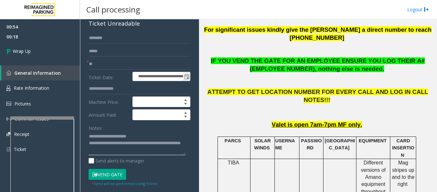
scroll to position [32, 0]
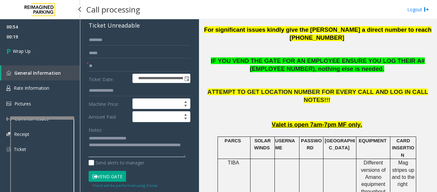
type textarea "**********"
click at [0, 39] on span "00:19" at bounding box center [40, 37] width 80 height 10
click at [16, 49] on span "Wrap Up" at bounding box center [22, 51] width 18 height 7
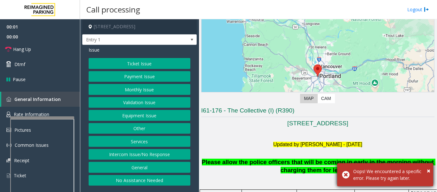
scroll to position [128, 0]
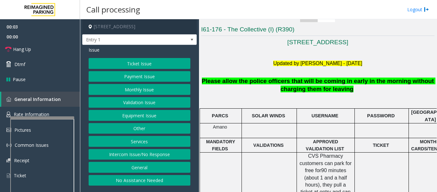
click at [155, 153] on button "Intercom Issue/No Response" at bounding box center [140, 154] width 102 height 11
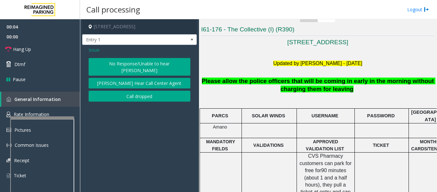
click at [149, 67] on button "No Response/Unable to hear [PERSON_NAME]" at bounding box center [140, 67] width 102 height 18
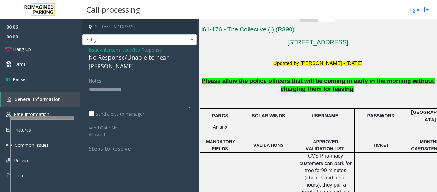
click at [151, 58] on div "No Response/Unable to hear [PERSON_NAME]" at bounding box center [140, 61] width 102 height 17
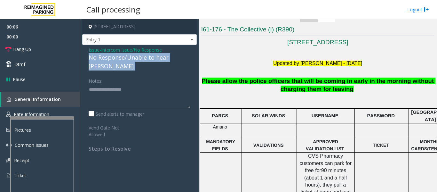
click at [151, 58] on div "No Response/Unable to hear [PERSON_NAME]" at bounding box center [140, 61] width 102 height 17
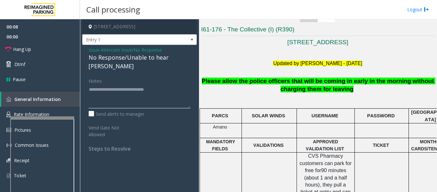
click at [173, 84] on textarea at bounding box center [140, 96] width 102 height 24
type textarea "**********"
click at [25, 48] on span "Hang Up" at bounding box center [22, 49] width 18 height 7
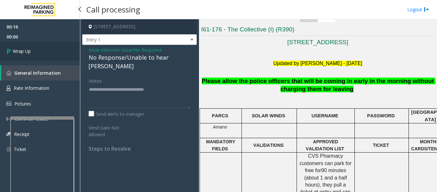
click at [25, 49] on span "Wrap Up" at bounding box center [22, 51] width 18 height 7
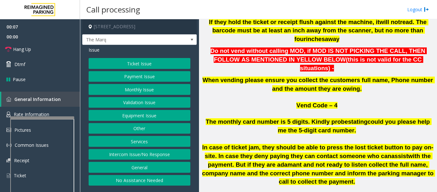
scroll to position [512, 0]
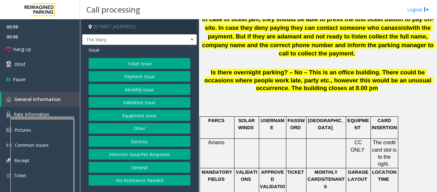
click at [108, 160] on button "Intercom Issue/No Response" at bounding box center [140, 154] width 102 height 11
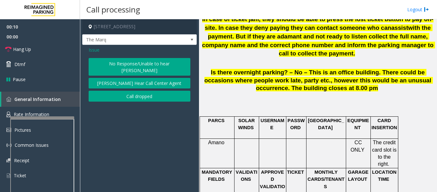
click at [150, 70] on button "No Response/Unable to hear [PERSON_NAME]" at bounding box center [140, 67] width 102 height 18
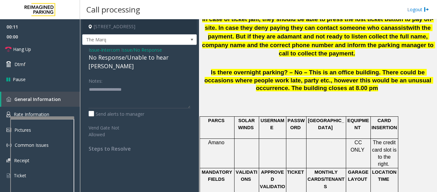
click at [139, 65] on div "No Response/Unable to hear [PERSON_NAME]" at bounding box center [140, 61] width 102 height 17
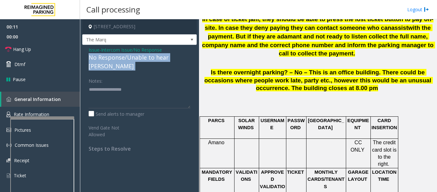
click at [139, 65] on div "No Response/Unable to hear [PERSON_NAME]" at bounding box center [140, 61] width 102 height 17
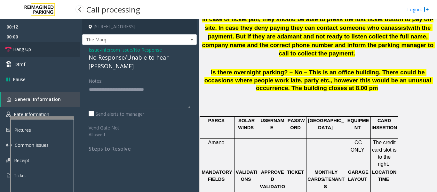
type textarea "**********"
click at [34, 51] on link "Hang Up" at bounding box center [40, 49] width 80 height 15
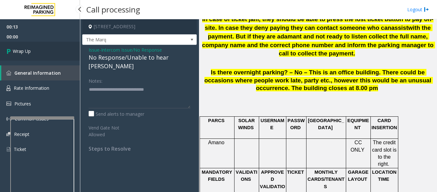
click at [24, 49] on span "Wrap Up" at bounding box center [22, 51] width 18 height 7
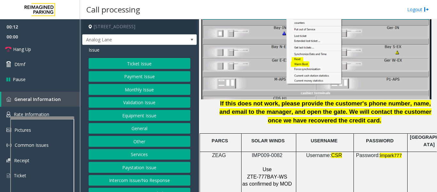
scroll to position [832, 0]
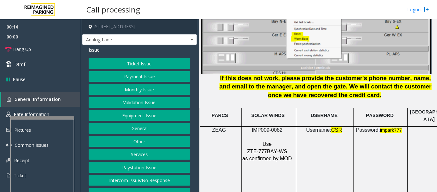
click at [272, 127] on span "IMP009-0082" at bounding box center [267, 129] width 31 height 5
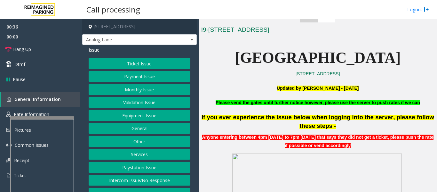
scroll to position [128, 0]
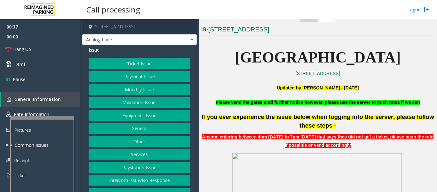
click at [145, 182] on button "Intercom Issue/No Response" at bounding box center [140, 180] width 102 height 11
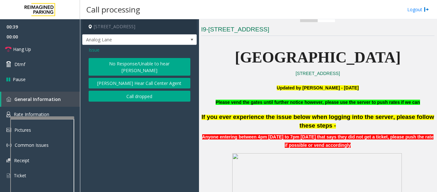
click at [92, 49] on span "Issue" at bounding box center [94, 49] width 11 height 7
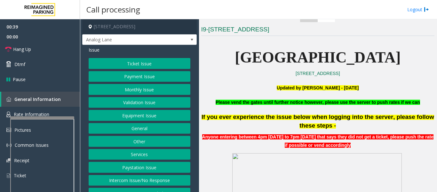
click at [136, 116] on button "Equipment Issue" at bounding box center [140, 115] width 102 height 11
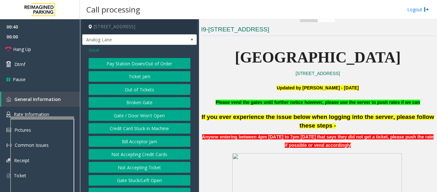
click at [161, 117] on button "Gate / Door Won't Open" at bounding box center [140, 115] width 102 height 11
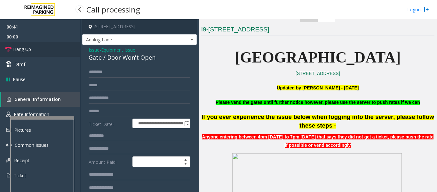
click at [37, 48] on link "Hang Up" at bounding box center [40, 49] width 80 height 15
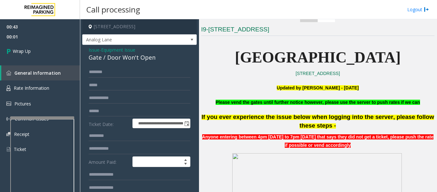
click at [124, 54] on div "Gate / Door Won't Open" at bounding box center [140, 57] width 102 height 9
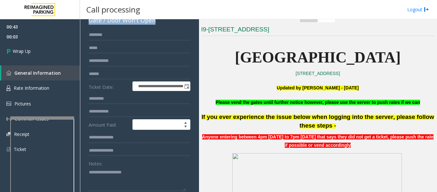
scroll to position [96, 0]
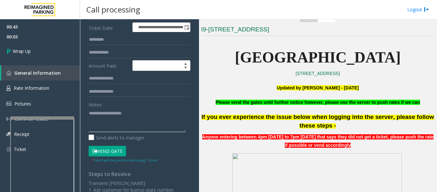
click at [129, 110] on textarea at bounding box center [137, 120] width 97 height 24
paste textarea "**********"
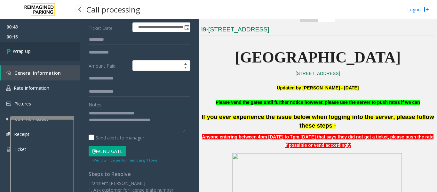
type textarea "**********"
click at [44, 51] on link "Wrap Up" at bounding box center [40, 51] width 80 height 19
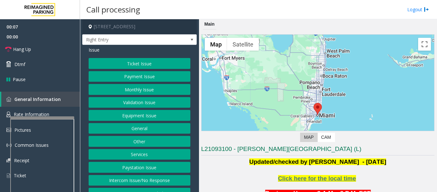
click at [116, 89] on button "Monthly Issue" at bounding box center [140, 89] width 102 height 11
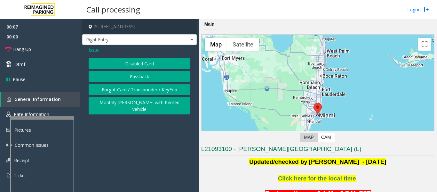
click at [137, 66] on button "Disabled Card" at bounding box center [140, 63] width 102 height 11
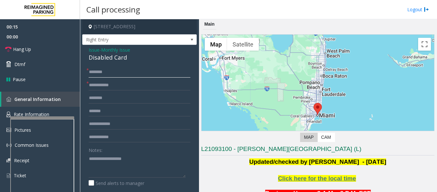
click at [111, 74] on input "text" at bounding box center [140, 72] width 102 height 11
click at [120, 58] on div "Disabled Card" at bounding box center [140, 57] width 102 height 9
drag, startPoint x: 118, startPoint y: 164, endPoint x: 115, endPoint y: 167, distance: 3.9
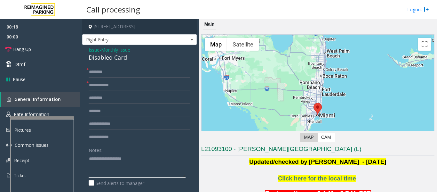
click at [115, 167] on textarea at bounding box center [137, 165] width 97 height 24
paste textarea "**********"
type textarea "**********"
click at [122, 74] on input "text" at bounding box center [140, 72] width 102 height 11
click at [119, 73] on input "text" at bounding box center [140, 72] width 102 height 11
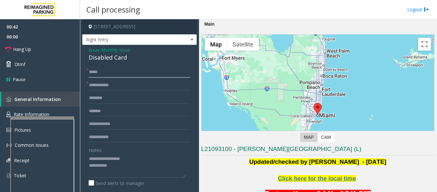
type input "*****"
click at [98, 51] on span "Issue" at bounding box center [94, 49] width 11 height 7
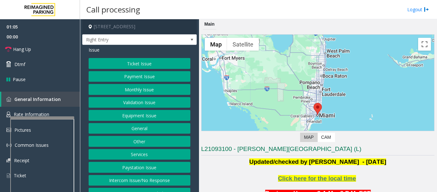
click at [148, 114] on button "Equipment Issue" at bounding box center [140, 115] width 102 height 11
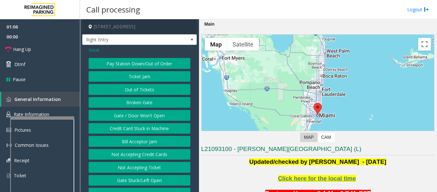
click at [148, 114] on button "Gate / Door Won't Open" at bounding box center [140, 115] width 102 height 11
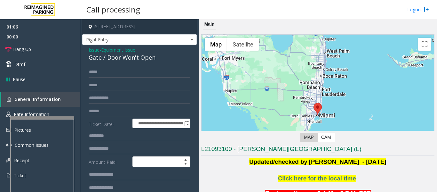
scroll to position [96, 0]
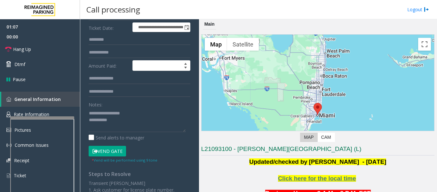
click at [118, 149] on button "Vend Gate" at bounding box center [107, 151] width 37 height 11
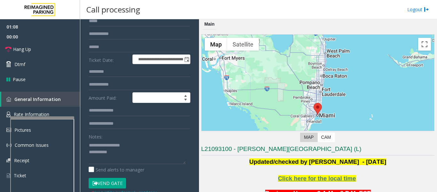
scroll to position [0, 0]
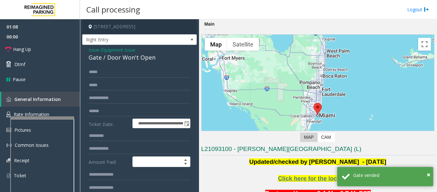
click at [97, 50] on span "Issue" at bounding box center [94, 49] width 11 height 7
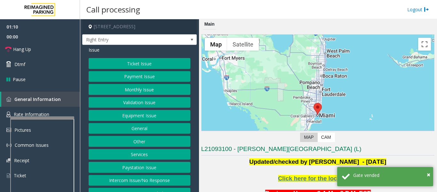
click at [136, 91] on button "Monthly Issue" at bounding box center [140, 89] width 102 height 11
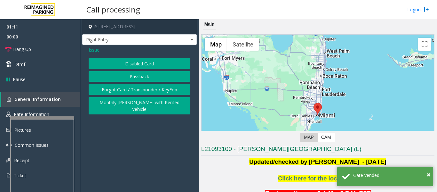
click at [142, 63] on button "Disabled Card" at bounding box center [140, 63] width 102 height 11
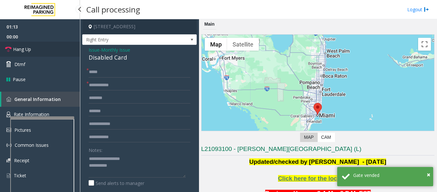
click at [42, 50] on link "Hang Up" at bounding box center [40, 49] width 80 height 15
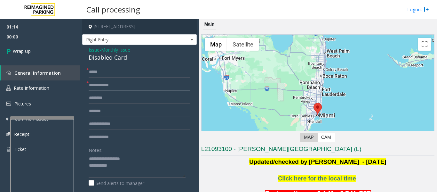
click at [135, 87] on input "text" at bounding box center [140, 85] width 102 height 11
type input "****"
drag, startPoint x: 106, startPoint y: 75, endPoint x: 33, endPoint y: 87, distance: 74.3
click at [33, 75] on app-root "01:14 00:05 Wrap Up General Information Rate Information Pictures Common Issues…" at bounding box center [218, 96] width 437 height 192
type input "**********"
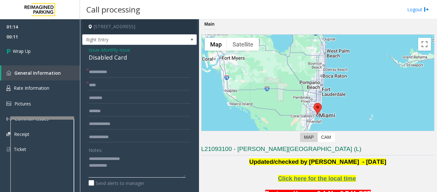
click at [125, 172] on textarea at bounding box center [137, 165] width 97 height 24
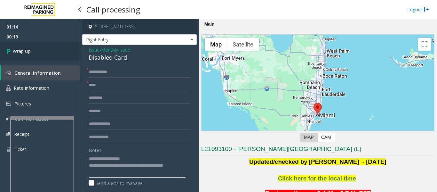
type textarea "**********"
click at [40, 58] on link "Wrap Up" at bounding box center [40, 51] width 80 height 19
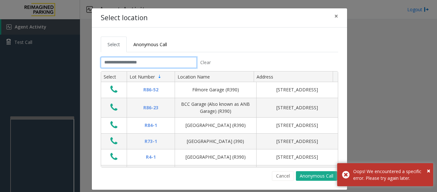
click at [135, 62] on input "text" at bounding box center [149, 62] width 96 height 11
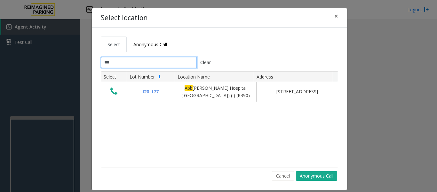
type input "***"
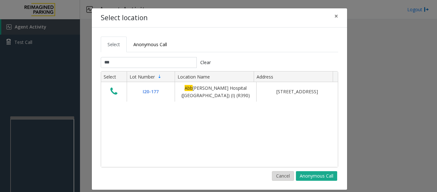
click at [275, 175] on button "Cancel" at bounding box center [283, 176] width 22 height 10
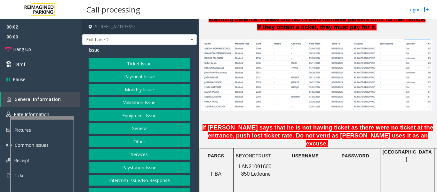
scroll to position [544, 0]
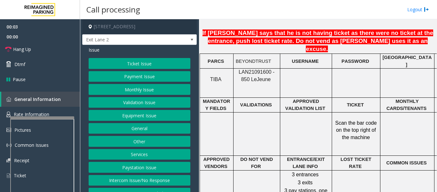
click at [264, 69] on span "LAN21091600 - 850 Le" at bounding box center [257, 75] width 36 height 12
click at [260, 69] on span "LAN21091600 - 850 Le" at bounding box center [257, 75] width 36 height 12
copy span "LAN21091600"
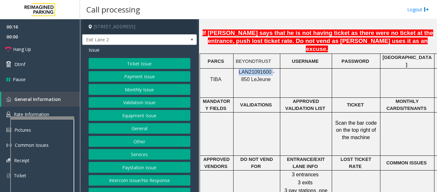
click at [144, 89] on button "Monthly Issue" at bounding box center [140, 89] width 102 height 11
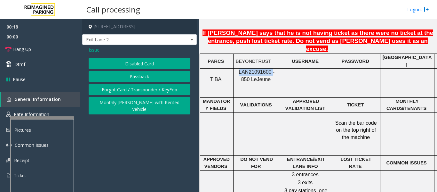
click at [165, 106] on button "Monthly [PERSON_NAME] with Rented Vehicle" at bounding box center [140, 106] width 102 height 18
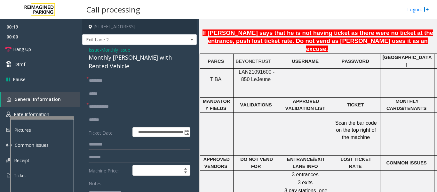
click at [136, 60] on div "Monthly Parker with Rented Vehicle" at bounding box center [140, 61] width 102 height 17
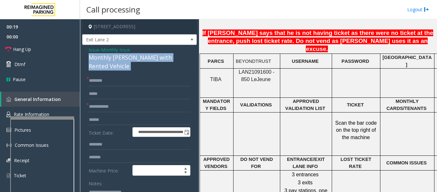
click at [136, 60] on div "Monthly Parker with Rented Vehicle" at bounding box center [140, 61] width 102 height 17
copy div "Monthly Parker with Rented Vehicle"
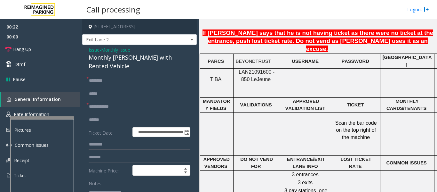
paste textarea "**********"
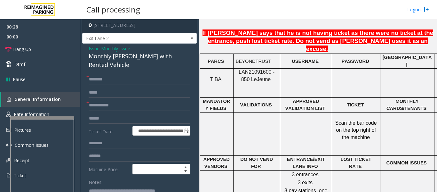
type textarea "**********"
click at [105, 74] on input "text" at bounding box center [140, 79] width 102 height 11
click at [113, 74] on input "****" at bounding box center [140, 79] width 102 height 11
click at [111, 74] on input "****" at bounding box center [140, 79] width 102 height 11
type input "**********"
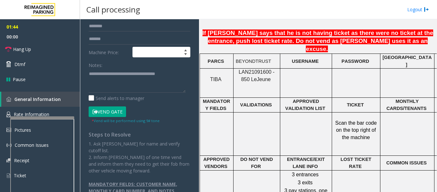
click at [106, 106] on button "Vend Gate" at bounding box center [107, 111] width 37 height 11
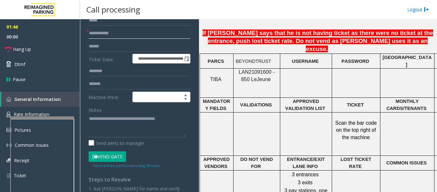
click at [110, 28] on input "text" at bounding box center [140, 33] width 102 height 11
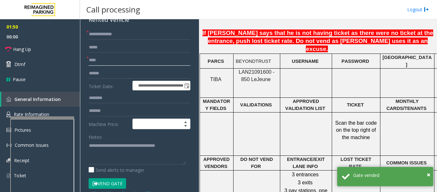
scroll to position [0, 0]
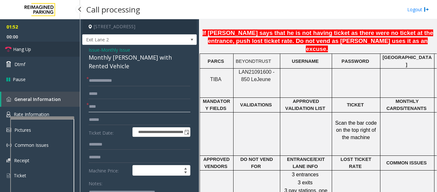
type input "****"
click at [26, 50] on span "Hang Up" at bounding box center [22, 49] width 18 height 7
click at [104, 75] on input "**********" at bounding box center [140, 80] width 102 height 11
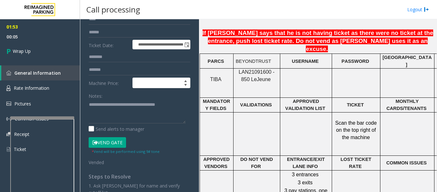
scroll to position [96, 0]
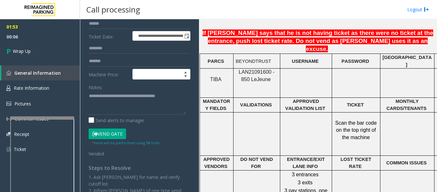
type input "**********"
click at [104, 98] on textarea at bounding box center [137, 103] width 97 height 24
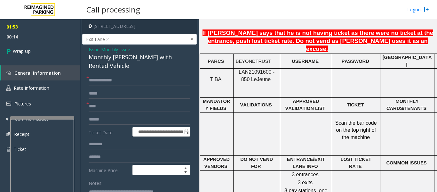
scroll to position [0, 0]
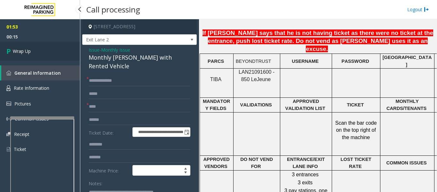
type textarea "**********"
click at [24, 47] on link "Wrap Up" at bounding box center [40, 51] width 80 height 19
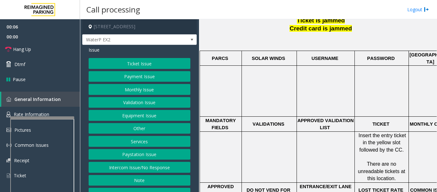
scroll to position [384, 0]
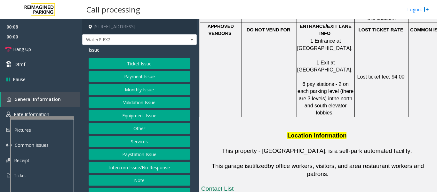
click at [125, 165] on button "Intercom Issue/No Response" at bounding box center [140, 167] width 102 height 11
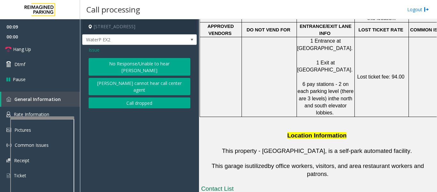
click at [119, 61] on button "No Response/Unable to hear [PERSON_NAME]" at bounding box center [140, 67] width 102 height 18
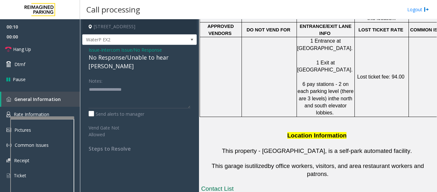
click at [147, 57] on div "No Response/Unable to hear [PERSON_NAME]" at bounding box center [140, 61] width 102 height 17
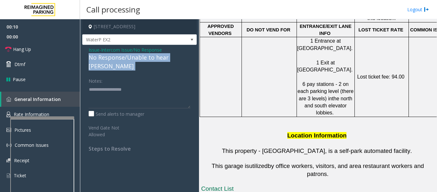
click at [147, 57] on div "No Response/Unable to hear [PERSON_NAME]" at bounding box center [140, 61] width 102 height 17
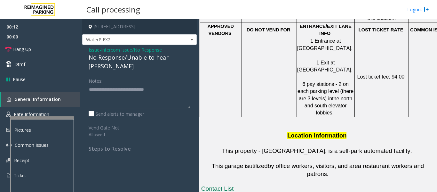
click at [175, 84] on textarea at bounding box center [140, 96] width 102 height 24
type textarea "**********"
click at [10, 46] on icon at bounding box center [8, 49] width 6 height 6
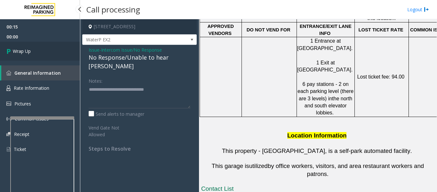
click at [33, 50] on link "Wrap Up" at bounding box center [40, 51] width 80 height 19
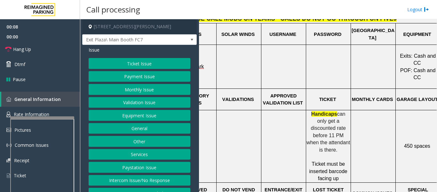
scroll to position [224, 82]
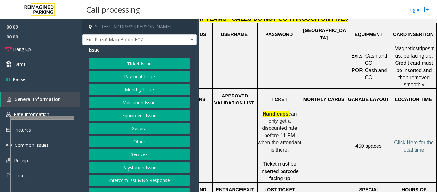
click at [402, 140] on span "Click Here for the local time" at bounding box center [414, 146] width 41 height 12
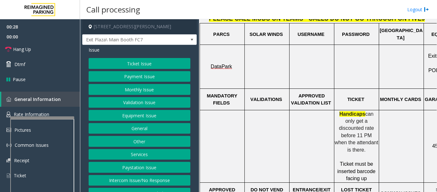
click at [146, 115] on button "Equipment Issue" at bounding box center [140, 115] width 102 height 11
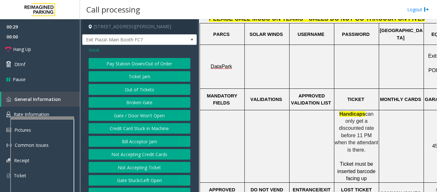
click at [158, 113] on button "Gate / Door Won't Open" at bounding box center [140, 115] width 102 height 11
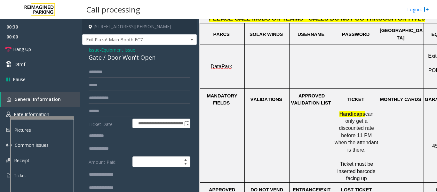
click at [115, 59] on div "Gate / Door Won't Open" at bounding box center [140, 57] width 102 height 9
copy div "Gate / Door Won't Open"
click at [112, 71] on input "text" at bounding box center [140, 72] width 102 height 11
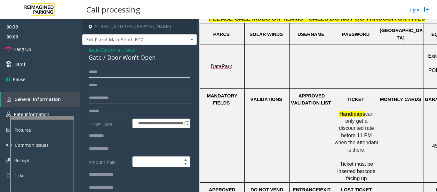
type input "****"
click at [100, 112] on input "text" at bounding box center [140, 111] width 102 height 11
click at [91, 112] on input "*********" at bounding box center [140, 111] width 102 height 11
type input "*********"
click at [124, 117] on form "**********" at bounding box center [140, 163] width 102 height 192
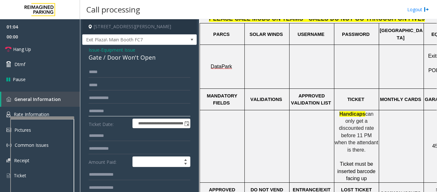
click at [127, 111] on input "*********" at bounding box center [140, 111] width 102 height 11
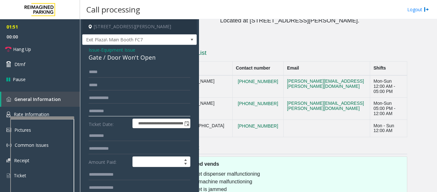
scroll to position [646, 0]
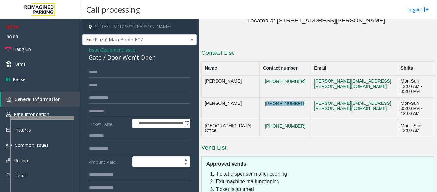
drag, startPoint x: 293, startPoint y: 83, endPoint x: 265, endPoint y: 76, distance: 28.5
click at [265, 97] on td "831-236-5615" at bounding box center [285, 108] width 51 height 22
copy button "831-236-5615"
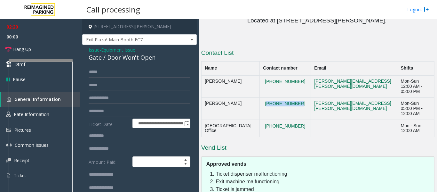
click at [67, 59] on div at bounding box center [41, 60] width 64 height 3
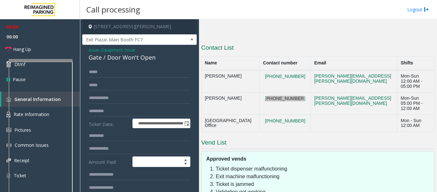
scroll to position [678, 0]
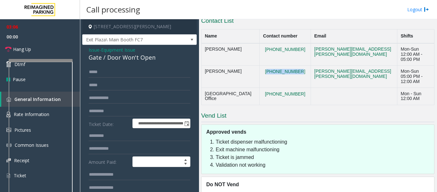
drag, startPoint x: 288, startPoint y: 30, endPoint x: 262, endPoint y: 29, distance: 26.3
click at [262, 43] on td "831-601-4631" at bounding box center [285, 54] width 51 height 22
click at [281, 47] on button "831-601-4631" at bounding box center [285, 50] width 44 height 6
click at [291, 43] on td "831-601-4631" at bounding box center [285, 54] width 51 height 22
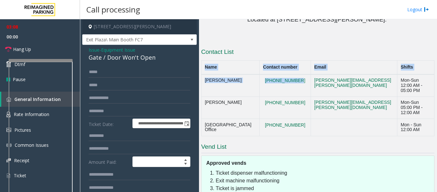
scroll to position [647, 0]
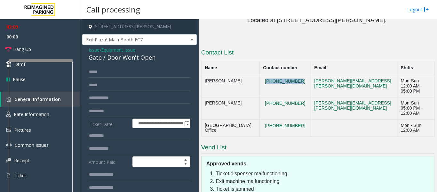
drag, startPoint x: 291, startPoint y: 30, endPoint x: 268, endPoint y: 59, distance: 36.4
click at [268, 75] on td "831-601-4631" at bounding box center [285, 86] width 51 height 22
copy button "831-601-4631"
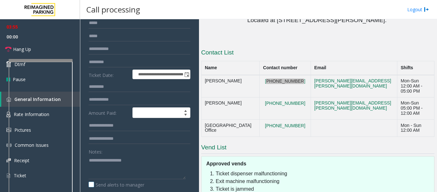
scroll to position [64, 0]
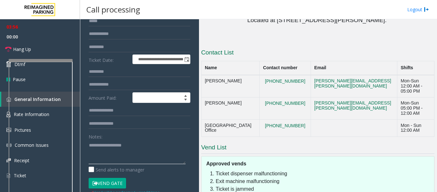
click at [119, 154] on textarea at bounding box center [137, 152] width 97 height 24
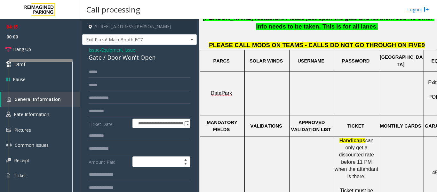
scroll to position [167, 0]
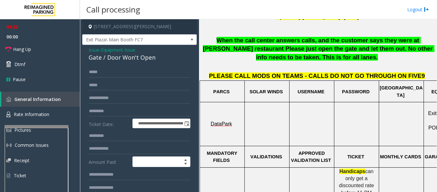
click at [34, 126] on div at bounding box center [36, 126] width 64 height 3
click at [42, 113] on span "Rate Information" at bounding box center [32, 114] width 36 height 6
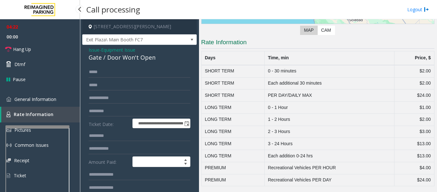
scroll to position [115, 0]
click at [42, 102] on span "General Information" at bounding box center [35, 99] width 42 height 6
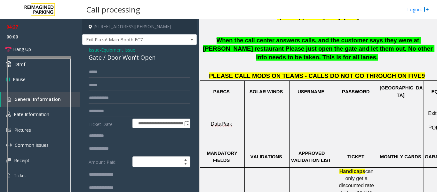
click at [47, 57] on div at bounding box center [39, 57] width 64 height 3
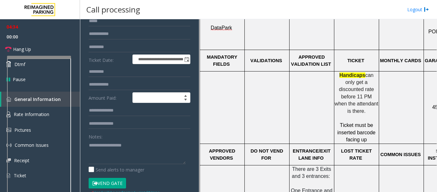
scroll to position [96, 0]
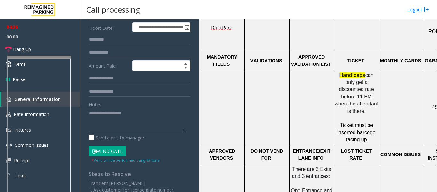
click at [123, 152] on button "Vend Gate" at bounding box center [107, 151] width 37 height 11
click at [124, 121] on textarea at bounding box center [137, 120] width 97 height 24
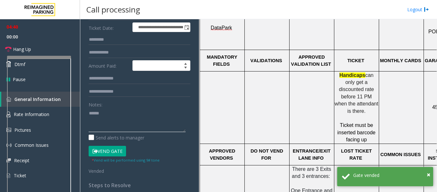
paste textarea "**********"
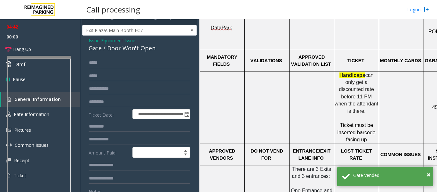
scroll to position [0, 0]
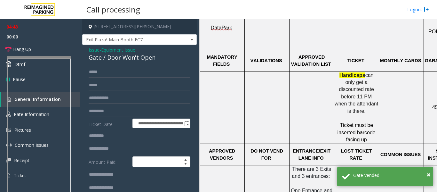
click at [108, 59] on div "Gate / Door Won't Open" at bounding box center [140, 57] width 102 height 9
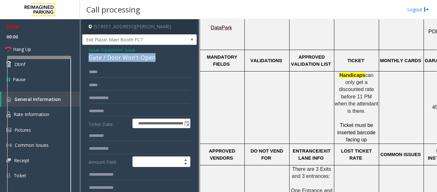
click at [108, 59] on div "Gate / Door Won't Open" at bounding box center [140, 57] width 102 height 9
copy div "Gate / Door Won't Open"
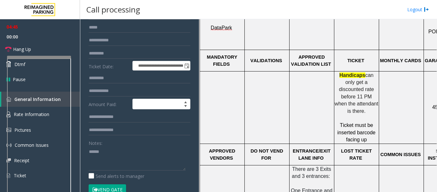
scroll to position [64, 0]
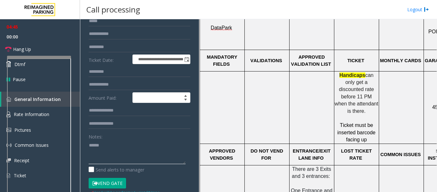
click at [124, 146] on textarea at bounding box center [137, 152] width 97 height 24
paste textarea "**********"
click at [16, 49] on span "Hang Up" at bounding box center [22, 49] width 18 height 7
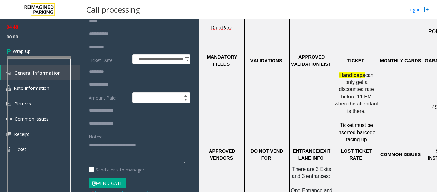
click at [96, 157] on textarea at bounding box center [137, 152] width 97 height 24
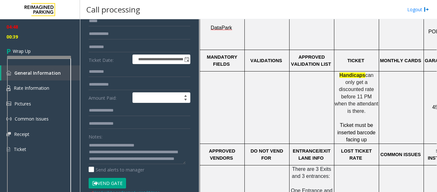
scroll to position [7, 0]
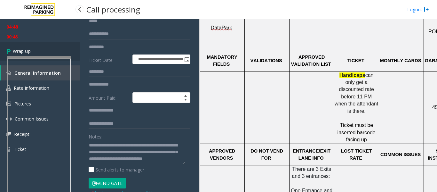
type textarea "**********"
click at [22, 51] on span "Wrap Up" at bounding box center [22, 51] width 18 height 7
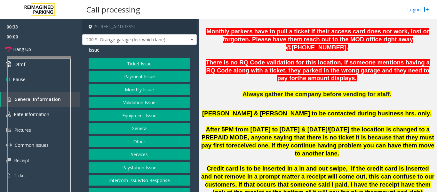
scroll to position [320, 0]
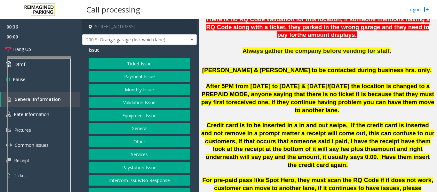
click at [148, 117] on button "Equipment Issue" at bounding box center [140, 115] width 102 height 11
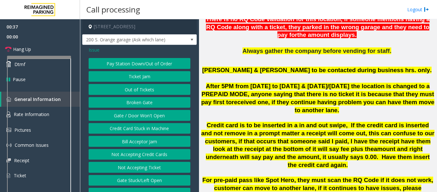
click at [146, 80] on button "Ticket Jam" at bounding box center [140, 76] width 102 height 11
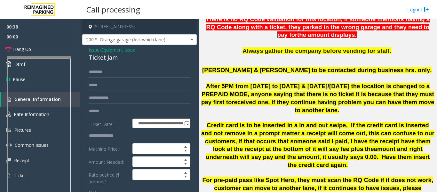
click at [94, 56] on div "Ticket Jam" at bounding box center [140, 57] width 102 height 9
copy div "Ticket Jam"
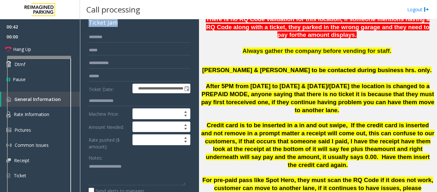
scroll to position [96, 0]
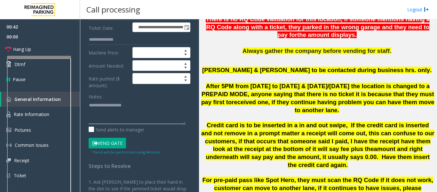
click at [117, 108] on textarea at bounding box center [137, 112] width 97 height 24
paste textarea "**********"
click at [138, 120] on textarea at bounding box center [137, 112] width 97 height 24
click at [135, 119] on textarea at bounding box center [137, 112] width 97 height 24
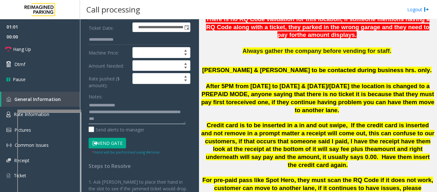
click at [66, 112] on div at bounding box center [49, 110] width 64 height 3
click at [47, 51] on link "Hang Up" at bounding box center [40, 49] width 80 height 15
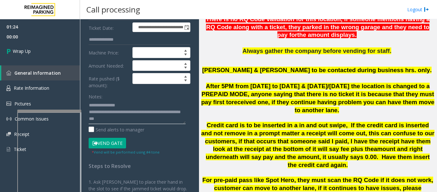
drag, startPoint x: 112, startPoint y: 112, endPoint x: 126, endPoint y: 124, distance: 18.2
click at [126, 124] on textarea at bounding box center [137, 112] width 97 height 24
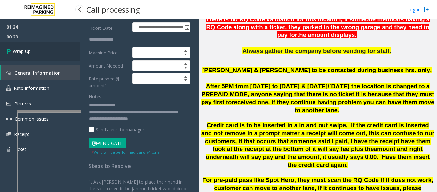
type textarea "**********"
click at [10, 52] on icon at bounding box center [9, 51] width 6 height 11
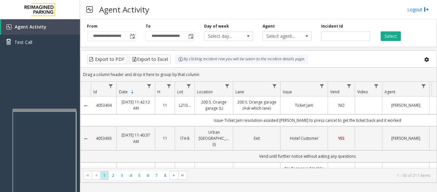
click at [40, 111] on div at bounding box center [44, 109] width 64 height 3
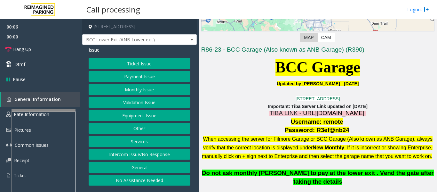
scroll to position [160, 0]
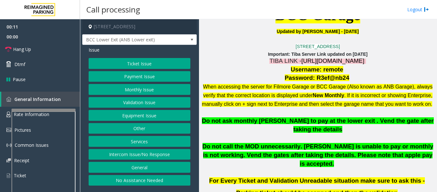
click at [155, 116] on button "Equipment Issue" at bounding box center [140, 115] width 102 height 11
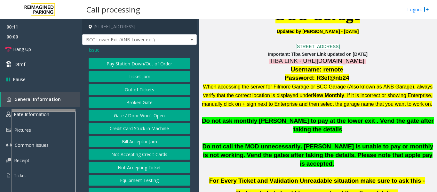
scroll to position [10, 0]
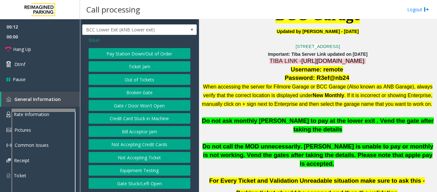
click at [145, 168] on button "Equipment Testing" at bounding box center [140, 170] width 102 height 11
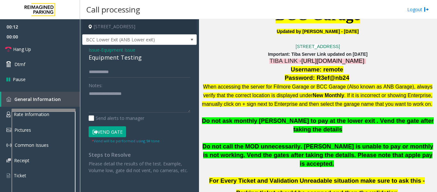
scroll to position [0, 0]
click at [131, 60] on div "Equipment Testing" at bounding box center [140, 57] width 102 height 9
click at [131, 61] on div "Equipment Testing" at bounding box center [140, 57] width 102 height 9
click at [142, 94] on textarea at bounding box center [140, 101] width 102 height 24
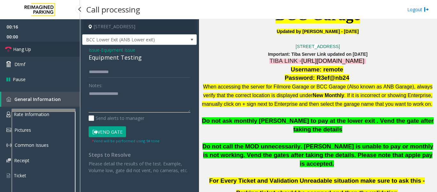
type textarea "**********"
click at [66, 54] on link "Hang Up" at bounding box center [40, 49] width 80 height 15
click at [11, 46] on icon at bounding box center [8, 49] width 6 height 6
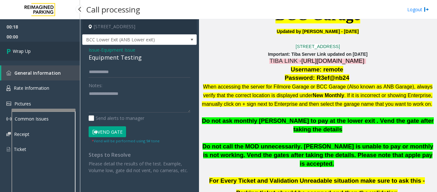
click at [14, 52] on span "Wrap Up" at bounding box center [22, 51] width 18 height 7
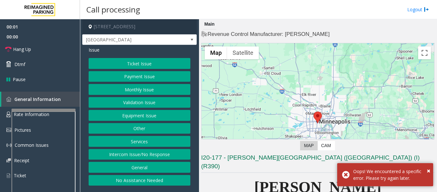
scroll to position [128, 0]
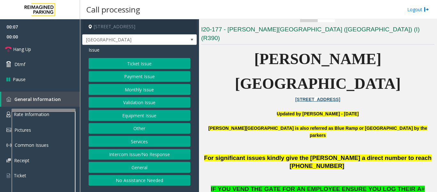
click at [169, 155] on button "Intercom Issue/No Response" at bounding box center [140, 154] width 102 height 11
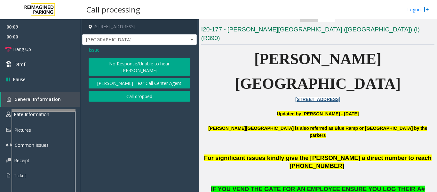
click at [128, 60] on button "No Response/Unable to hear [PERSON_NAME]" at bounding box center [140, 67] width 102 height 18
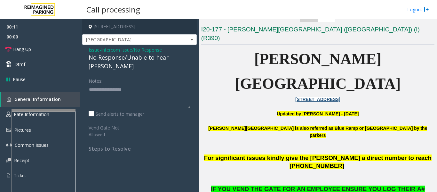
click at [168, 60] on div "No Response/Unable to hear [PERSON_NAME]" at bounding box center [140, 61] width 102 height 17
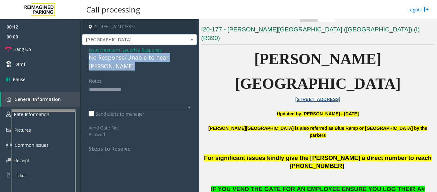
click at [168, 60] on div "No Response/Unable to hear [PERSON_NAME]" at bounding box center [140, 61] width 102 height 17
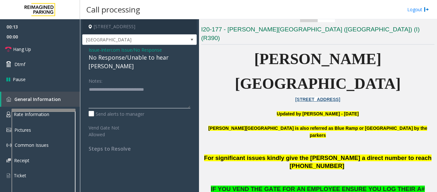
type textarea "**********"
click at [192, 85] on div "Notes: Send alerts to manager Vend Gate Not Allowed Steps to Resolve" at bounding box center [139, 113] width 111 height 76
click at [15, 49] on span "Hang Up" at bounding box center [22, 49] width 18 height 7
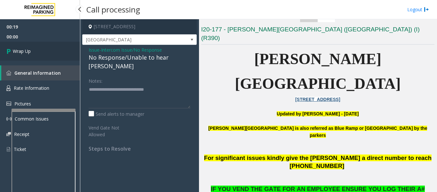
click at [21, 60] on link "Wrap Up" at bounding box center [40, 51] width 80 height 19
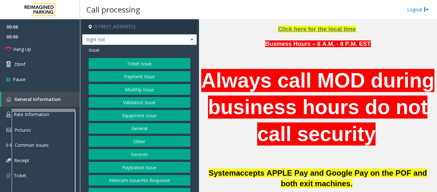
scroll to position [160, 0]
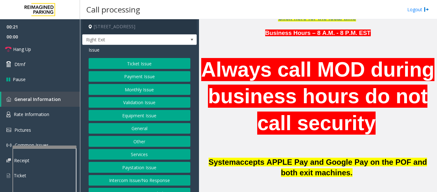
click at [62, 145] on div at bounding box center [44, 146] width 64 height 3
click at [59, 113] on link "Rate Information" at bounding box center [40, 115] width 80 height 16
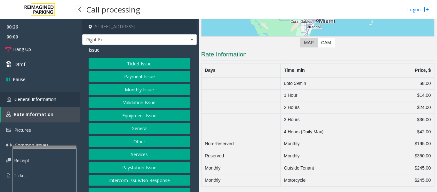
click at [8, 97] on img at bounding box center [8, 99] width 5 height 5
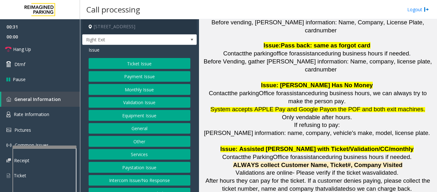
scroll to position [1002, 0]
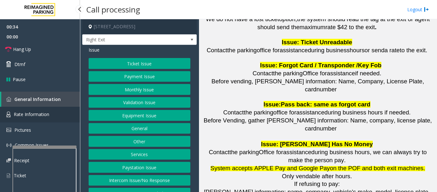
click at [33, 111] on link "Rate Information" at bounding box center [40, 115] width 80 height 16
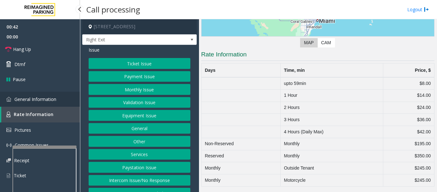
click at [39, 99] on span "General Information" at bounding box center [35, 99] width 42 height 6
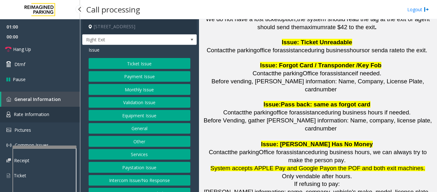
click at [23, 117] on span "Rate Information" at bounding box center [32, 114] width 36 height 6
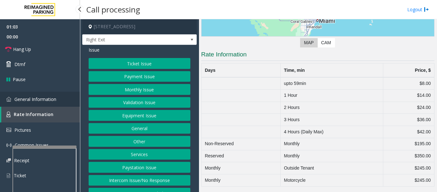
click at [63, 101] on link "General Information" at bounding box center [40, 99] width 80 height 15
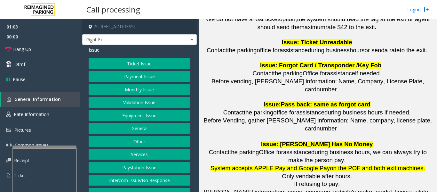
click at [140, 65] on button "Ticket Issue" at bounding box center [140, 63] width 102 height 11
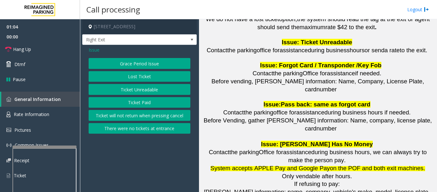
click at [144, 78] on button "Lost Ticket" at bounding box center [140, 76] width 102 height 11
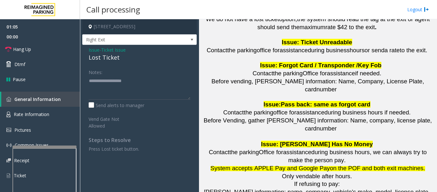
click at [105, 58] on div "Lost Ticket" at bounding box center [140, 57] width 102 height 9
copy div "Lost Ticket"
click at [109, 79] on textarea at bounding box center [140, 88] width 102 height 24
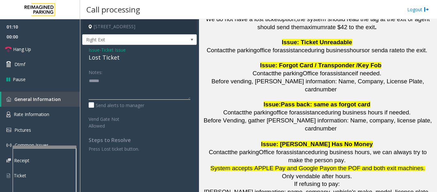
paste textarea "**********"
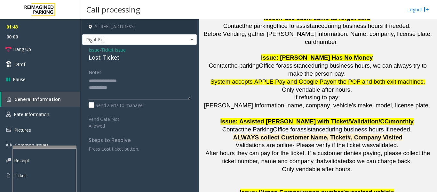
scroll to position [1098, 0]
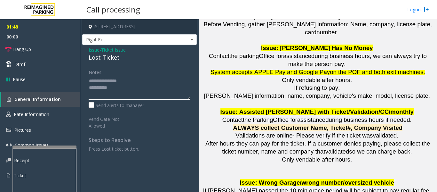
click at [123, 87] on textarea at bounding box center [140, 88] width 102 height 24
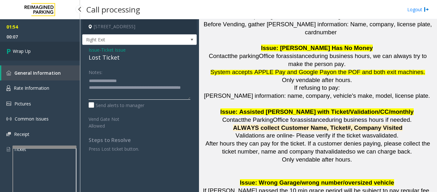
type textarea "**********"
click at [60, 48] on link "Wrap Up" at bounding box center [40, 51] width 80 height 19
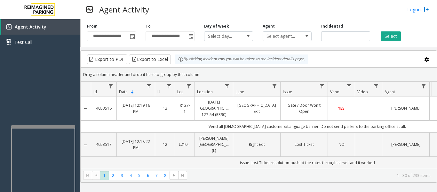
click at [60, 126] on div at bounding box center [43, 126] width 64 height 3
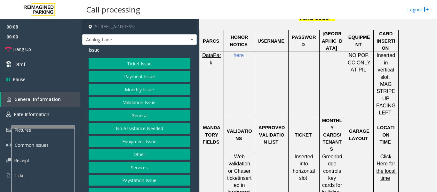
scroll to position [384, 0]
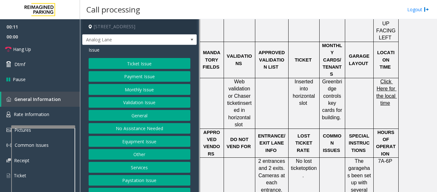
click at [166, 64] on button "Ticket Issue" at bounding box center [140, 63] width 102 height 11
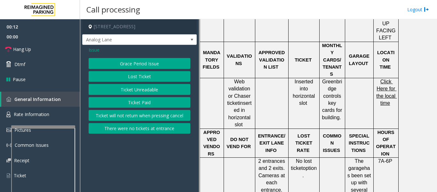
click at [150, 88] on button "Ticket Unreadable" at bounding box center [140, 89] width 102 height 11
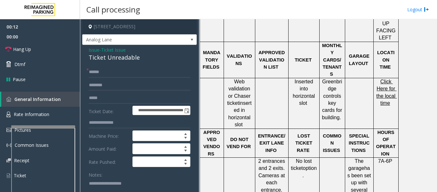
click at [91, 57] on div "Ticket Unreadable" at bounding box center [140, 57] width 102 height 9
copy div "Ticket Unreadable"
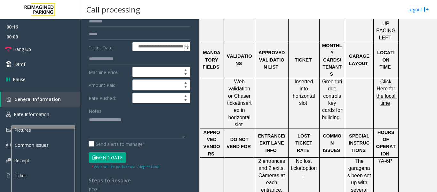
scroll to position [64, 0]
click at [144, 126] on textarea at bounding box center [137, 126] width 97 height 24
paste textarea "**********"
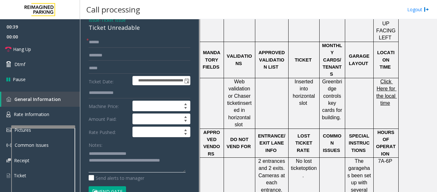
scroll to position [0, 0]
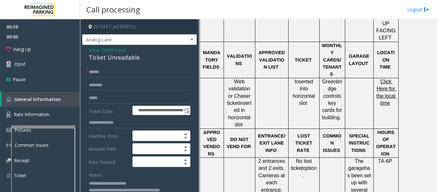
type textarea "**********"
click at [101, 72] on input "text" at bounding box center [140, 72] width 102 height 11
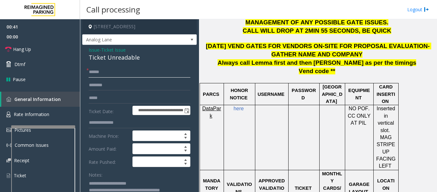
scroll to position [128, 0]
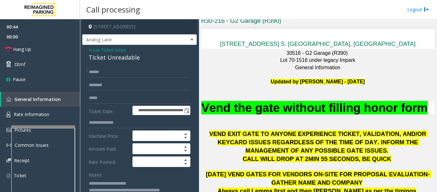
click at [117, 70] on input "text" at bounding box center [140, 72] width 102 height 11
drag, startPoint x: 99, startPoint y: 72, endPoint x: 108, endPoint y: 74, distance: 9.9
click at [99, 72] on input "text" at bounding box center [140, 72] width 102 height 11
click at [141, 73] on input "text" at bounding box center [140, 72] width 102 height 11
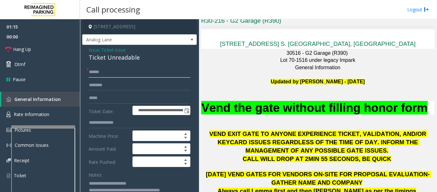
type input "******"
click at [144, 84] on input "text" at bounding box center [140, 85] width 102 height 11
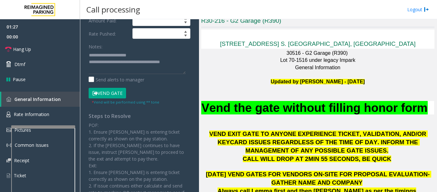
type input "***"
click at [119, 95] on button "Vend Gate" at bounding box center [107, 93] width 37 height 11
click at [184, 65] on textarea at bounding box center [137, 62] width 97 height 24
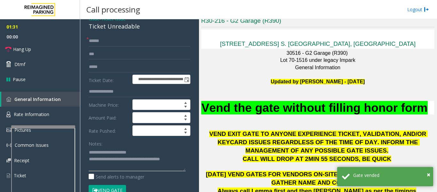
scroll to position [0, 0]
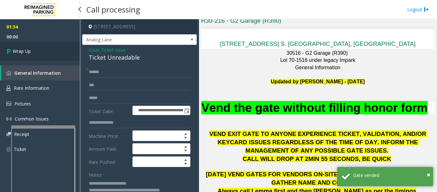
click at [16, 53] on span "Wrap Up" at bounding box center [22, 51] width 18 height 7
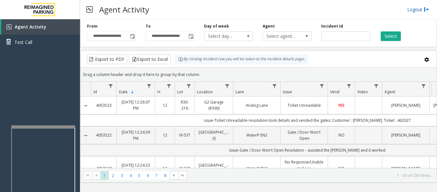
click at [414, 11] on link "Logout" at bounding box center [418, 9] width 22 height 7
